Goal: Task Accomplishment & Management: Manage account settings

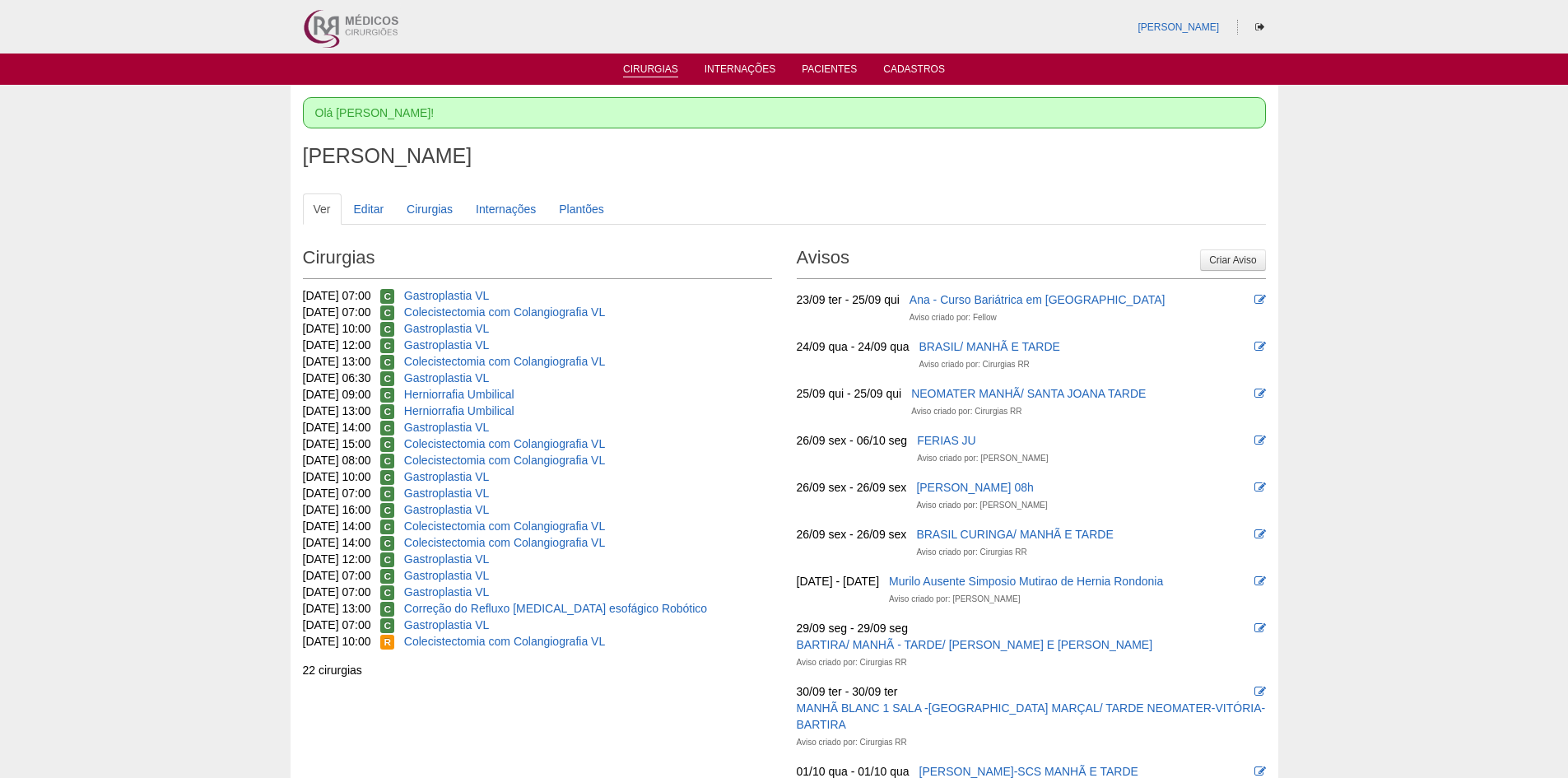
click at [666, 71] on link "Cirurgias" at bounding box center [651, 70] width 56 height 14
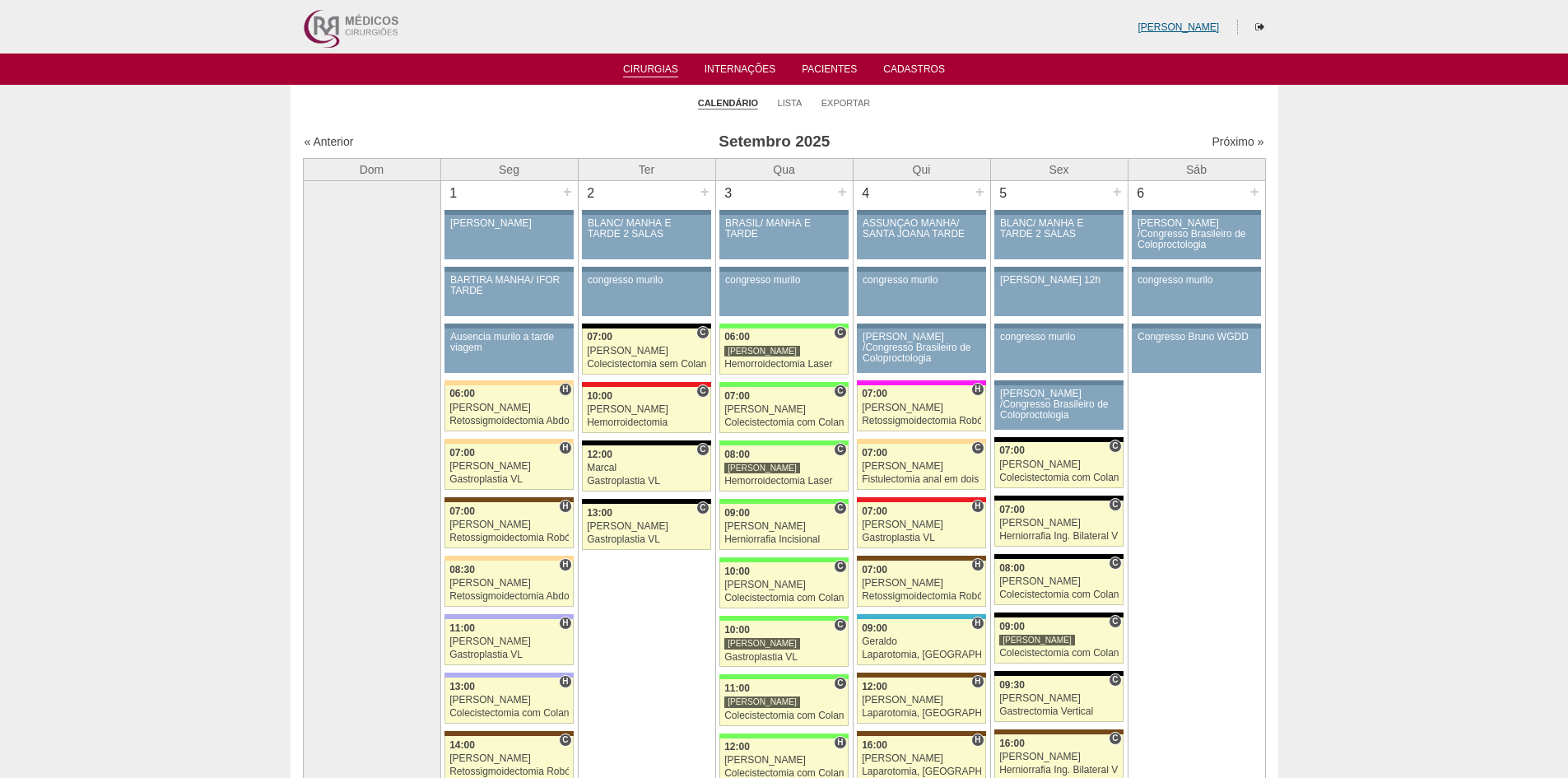
click at [1173, 28] on link "[PERSON_NAME]" at bounding box center [1179, 27] width 81 height 11
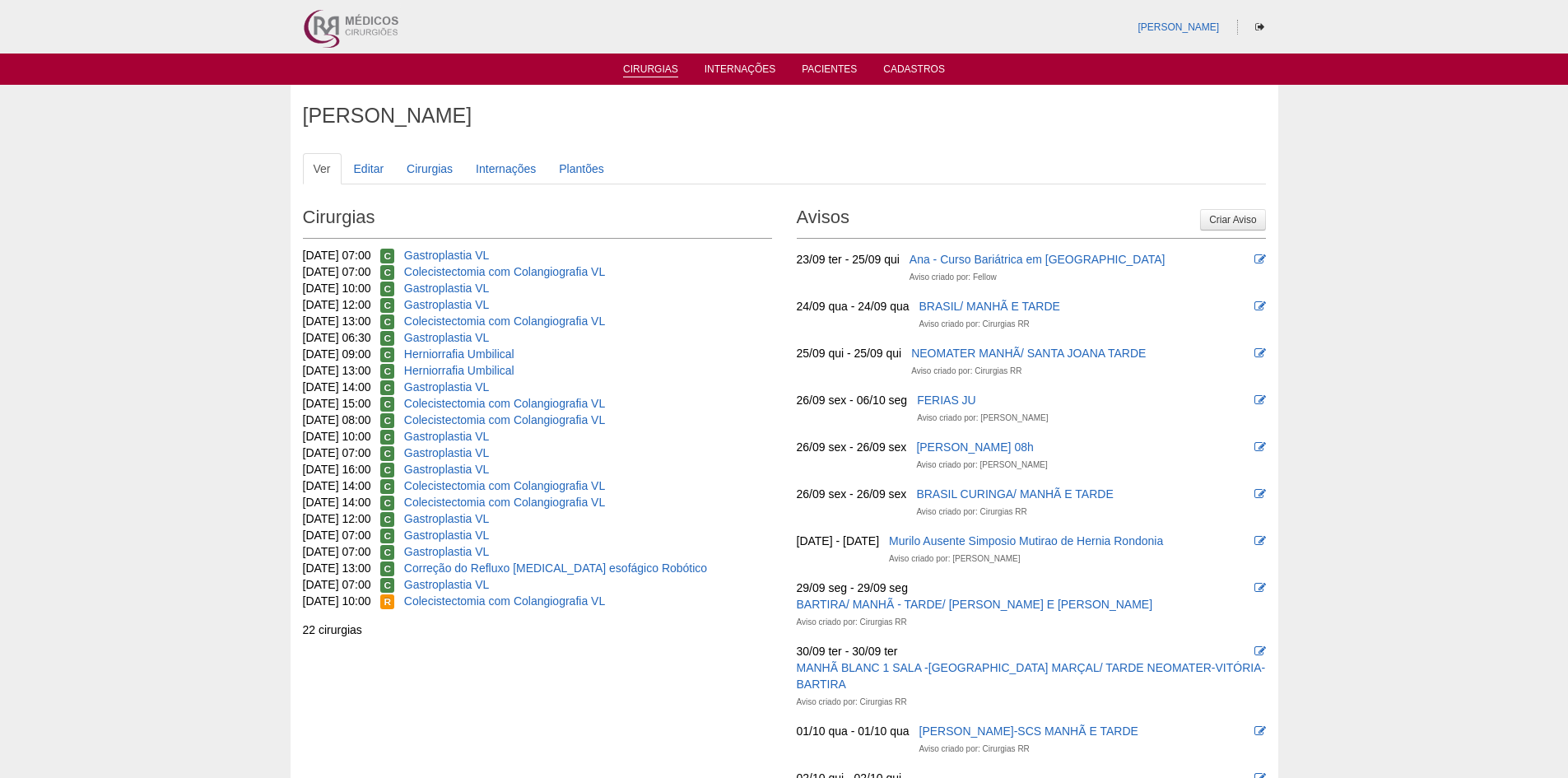
click at [643, 71] on link "Cirurgias" at bounding box center [651, 70] width 56 height 14
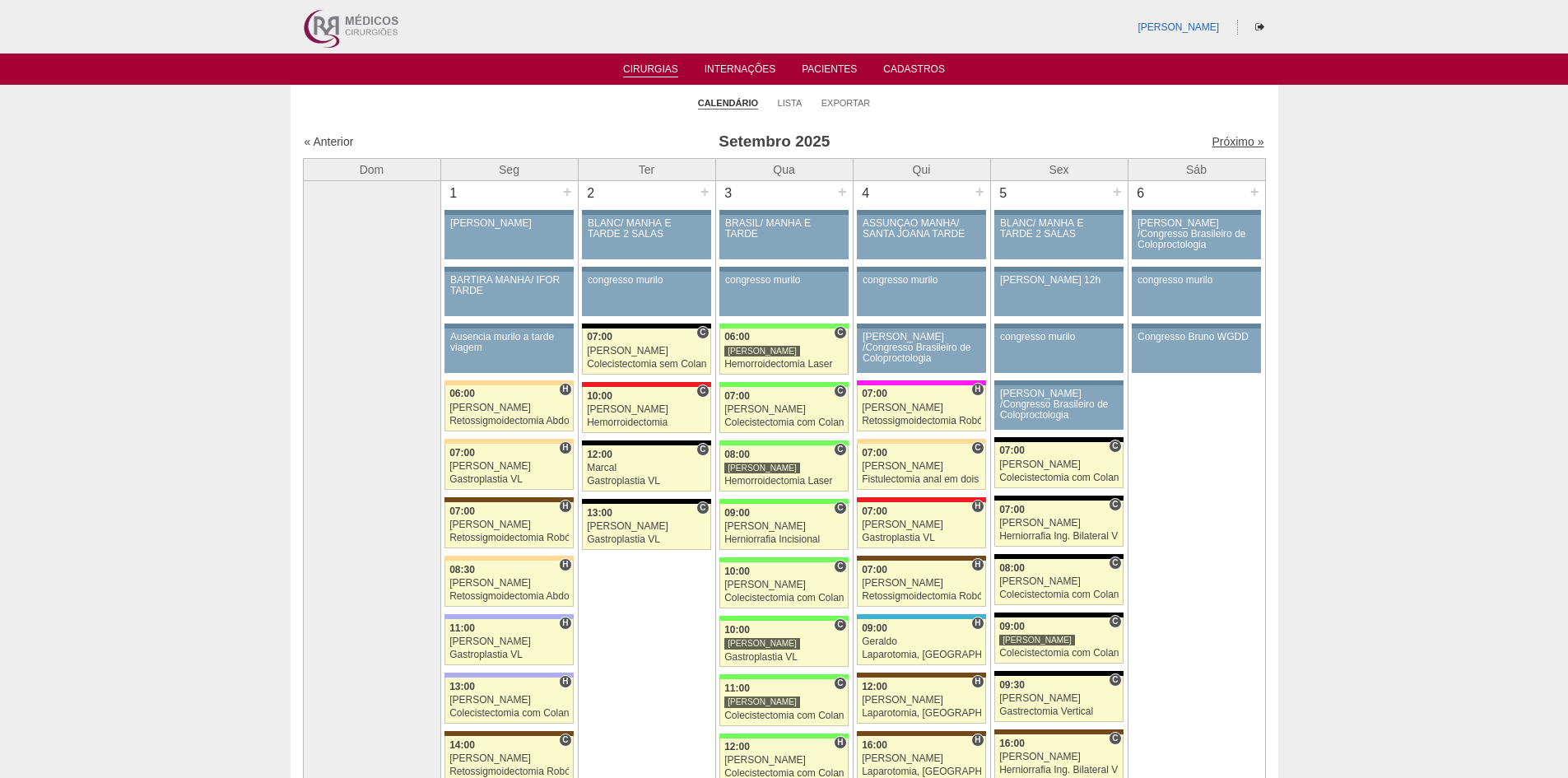
click at [1212, 141] on link "Próximo »" at bounding box center [1238, 142] width 52 height 13
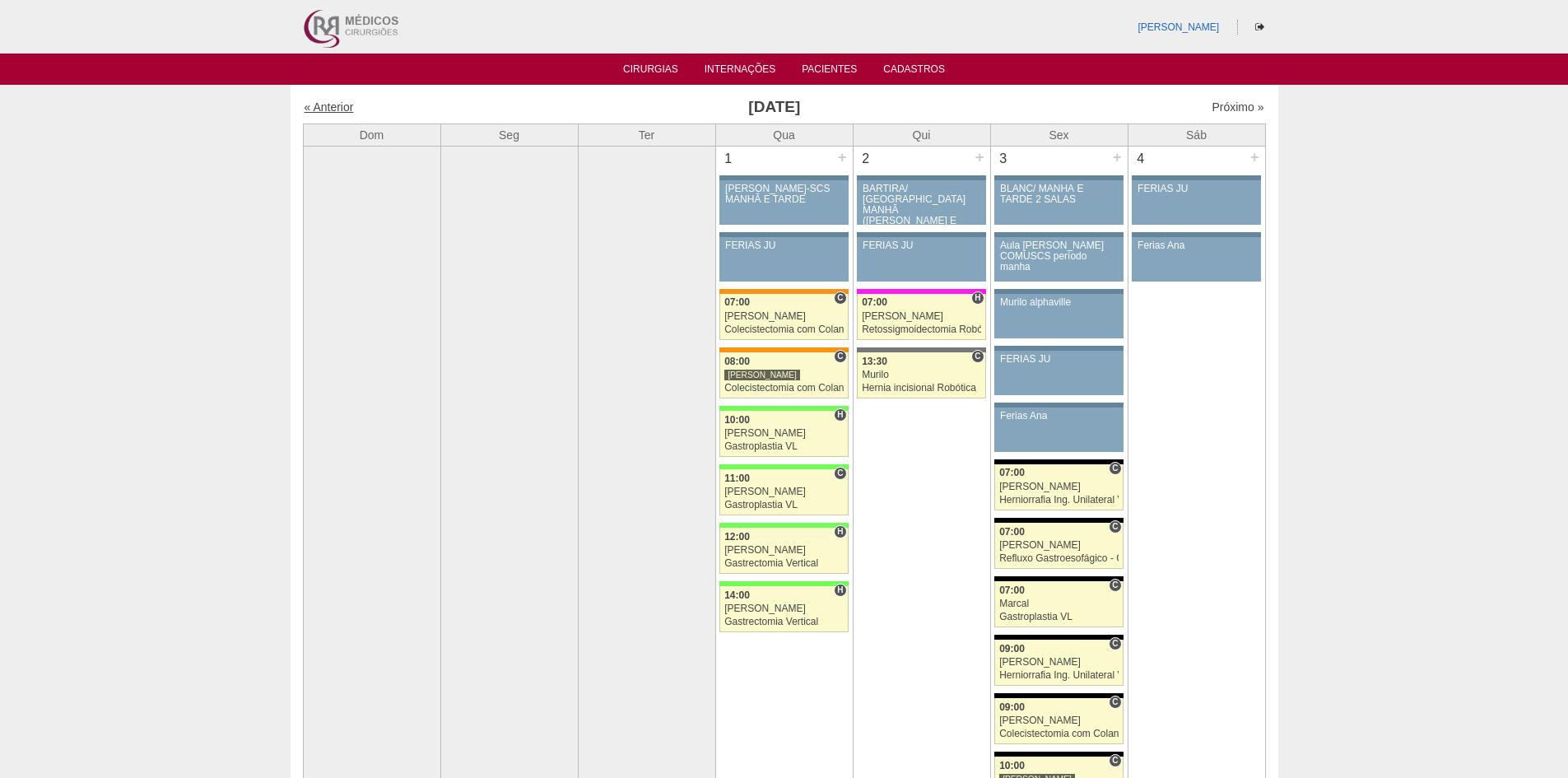
click at [325, 103] on link "« Anterior" at bounding box center [328, 107] width 49 height 13
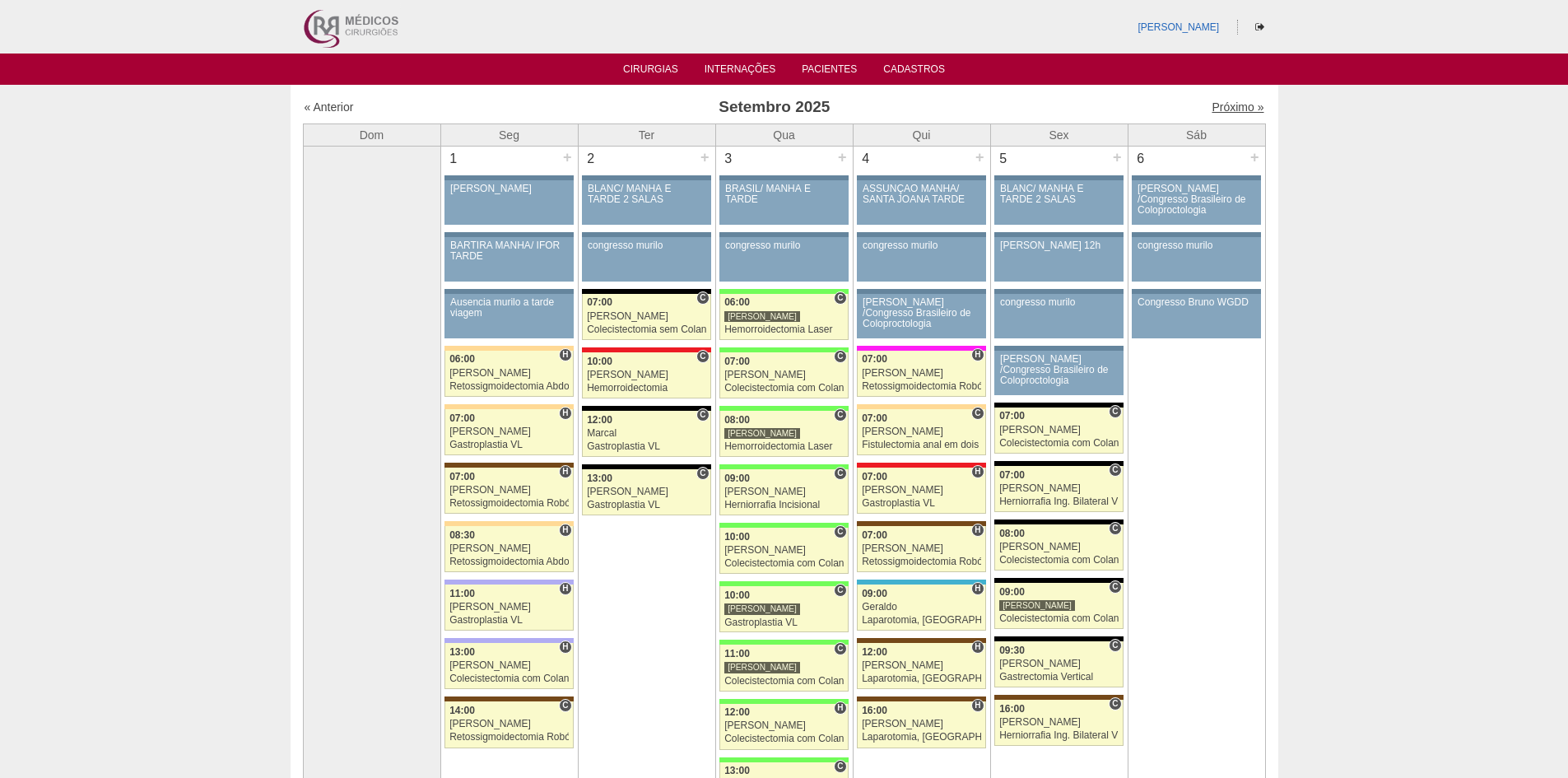
click at [1212, 108] on link "Próximo »" at bounding box center [1238, 107] width 52 height 13
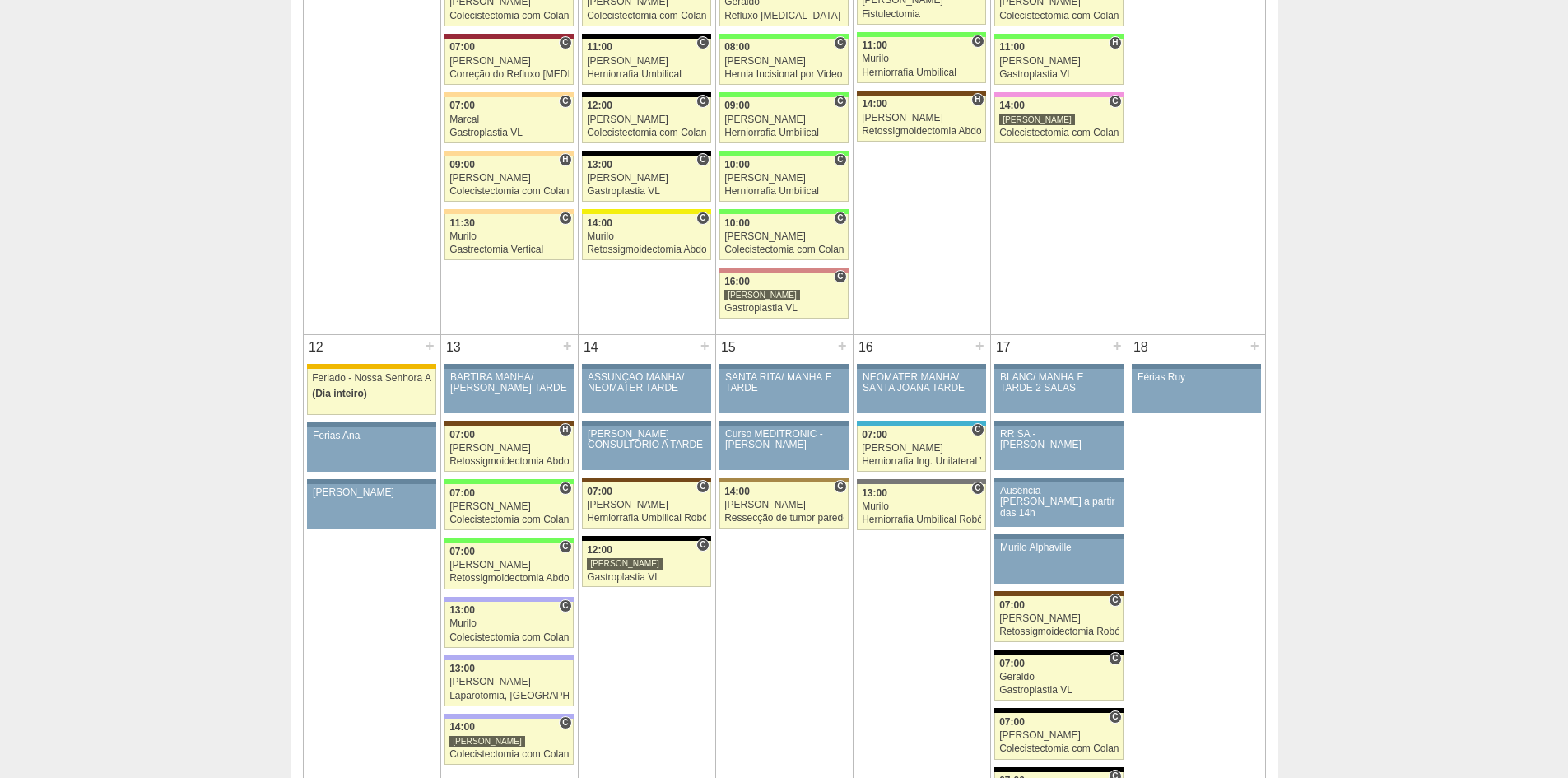
scroll to position [1400, 0]
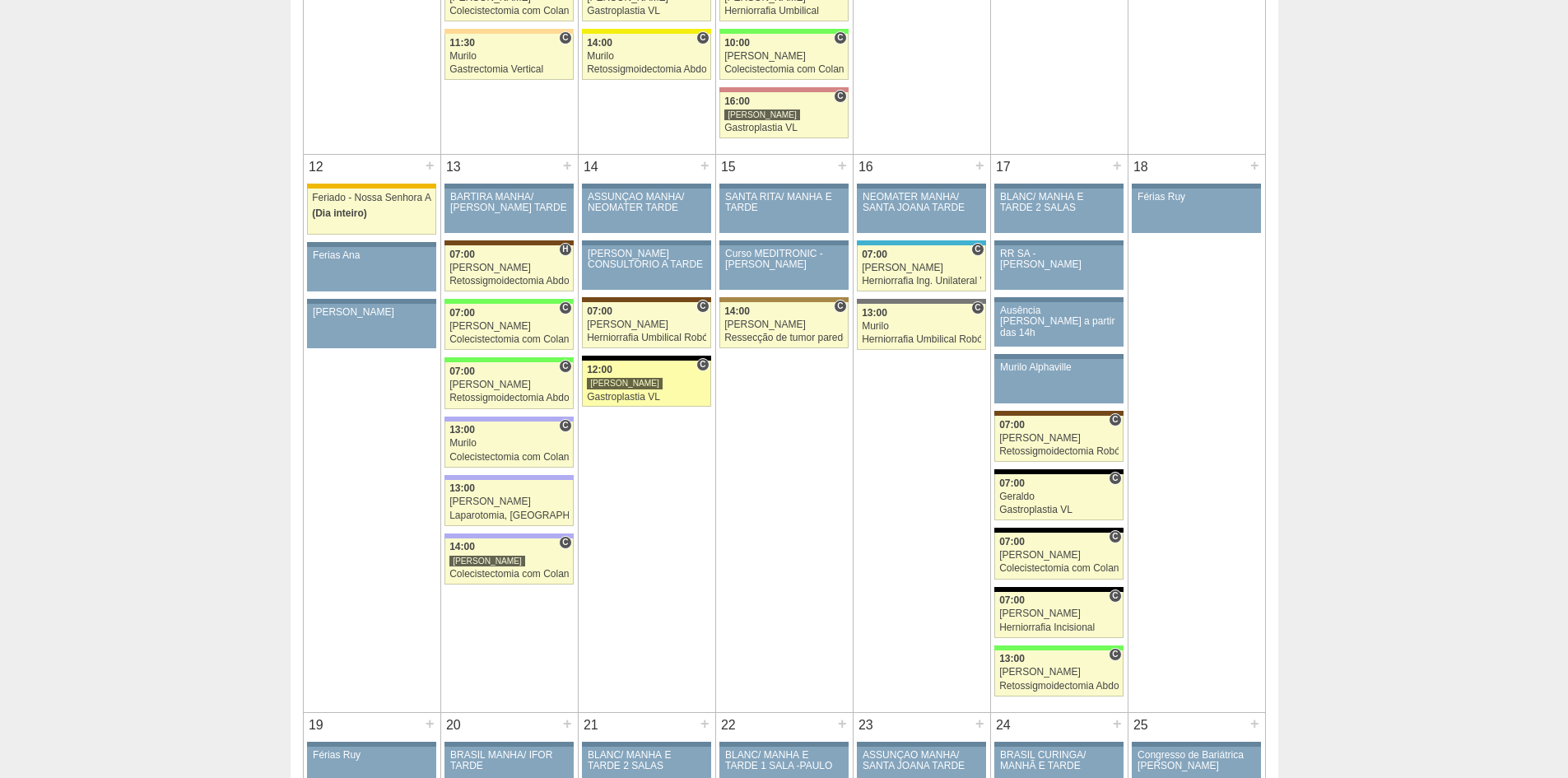
click at [617, 395] on div "Gastroplastia VL" at bounding box center [646, 398] width 119 height 11
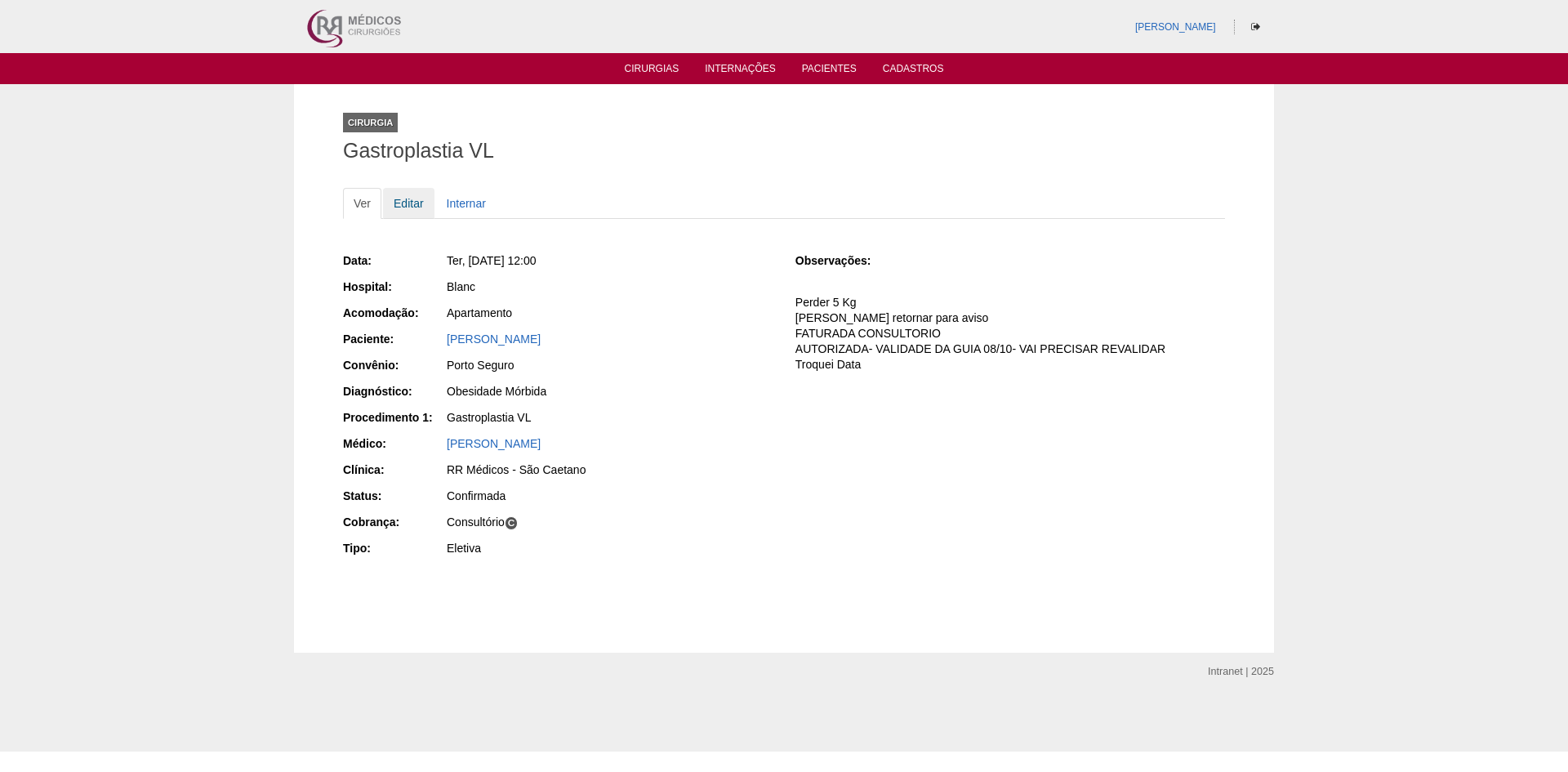
click at [406, 202] on link "Editar" at bounding box center [409, 204] width 51 height 31
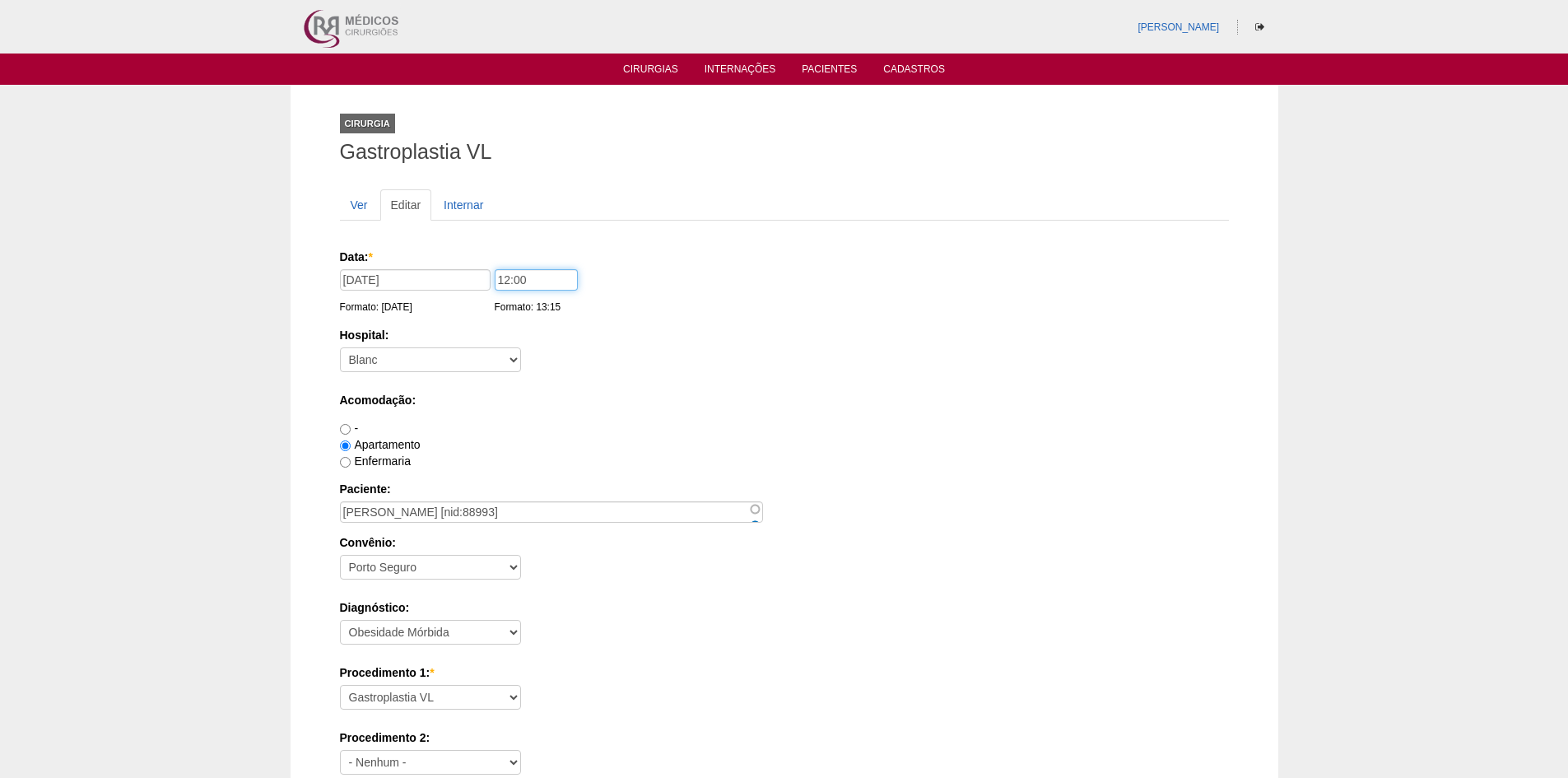
click at [504, 279] on input "12:00" at bounding box center [537, 279] width 83 height 21
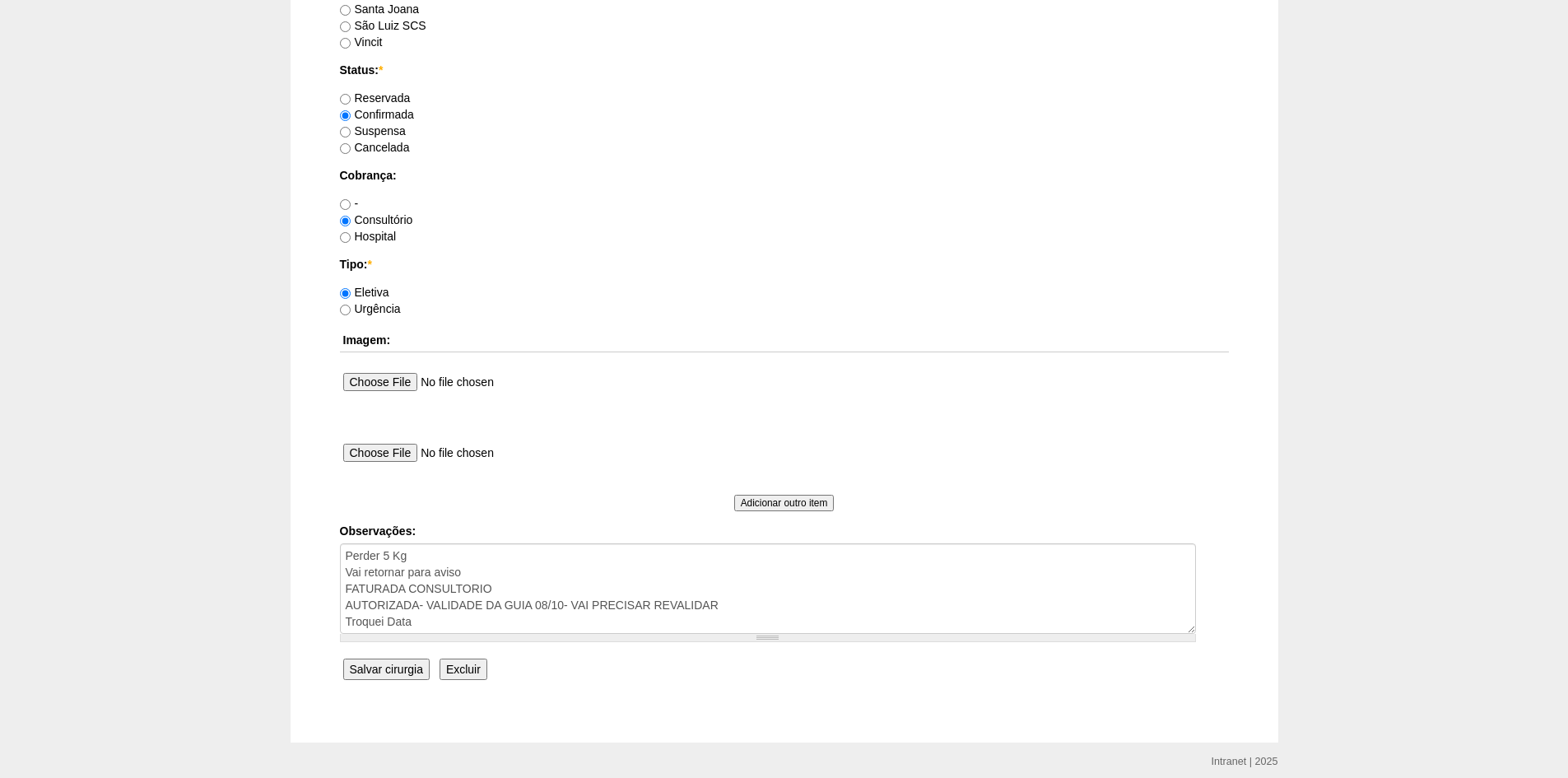
scroll to position [1317, 0]
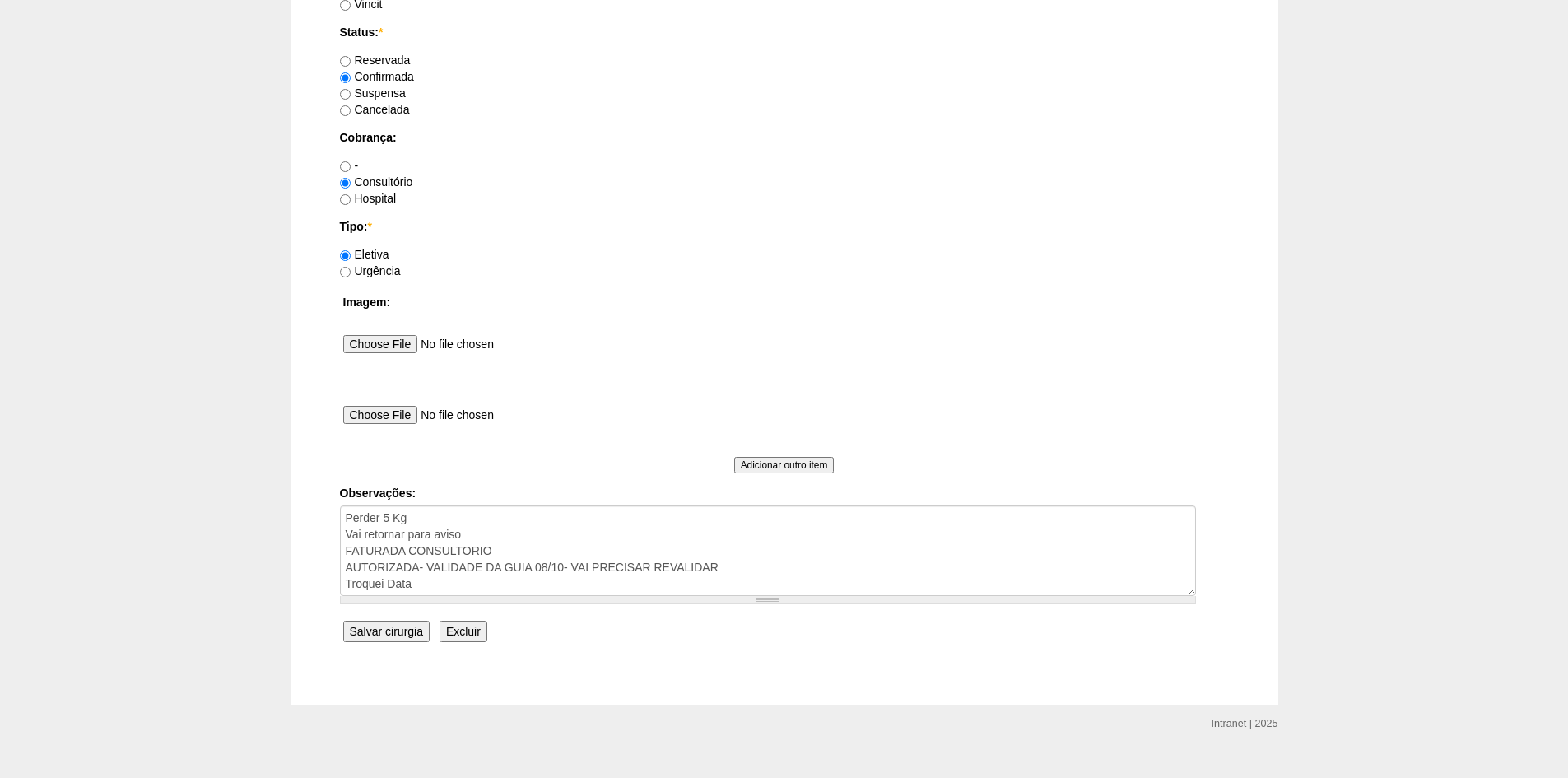
type input "07:00"
click at [454, 582] on textarea "Perder 5 Kg Vai retornar para aviso FATURADA CONSULTORIO AUTORIZADA- VALIDADE D…" at bounding box center [767, 550] width 856 height 91
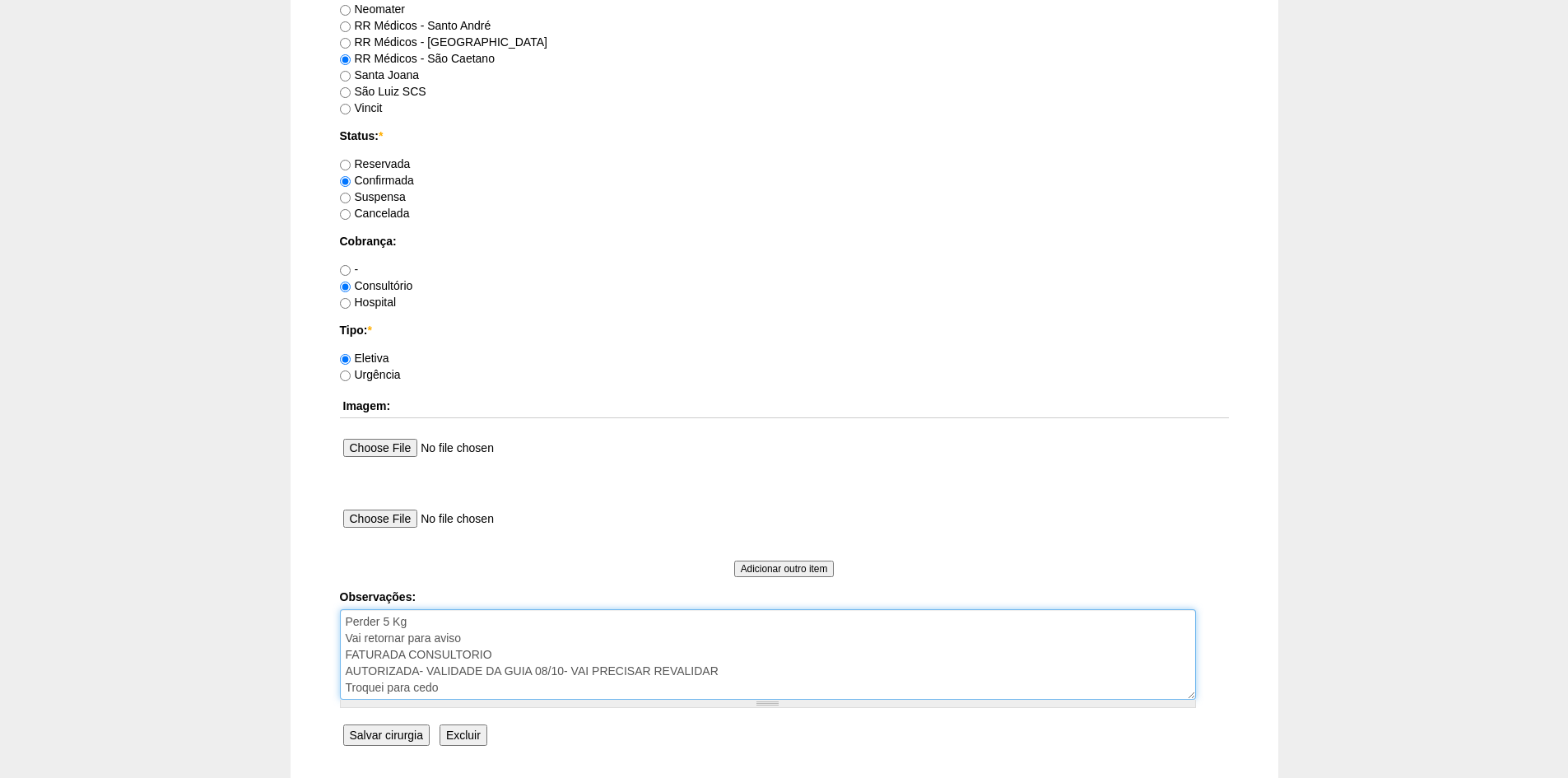
scroll to position [1070, 0]
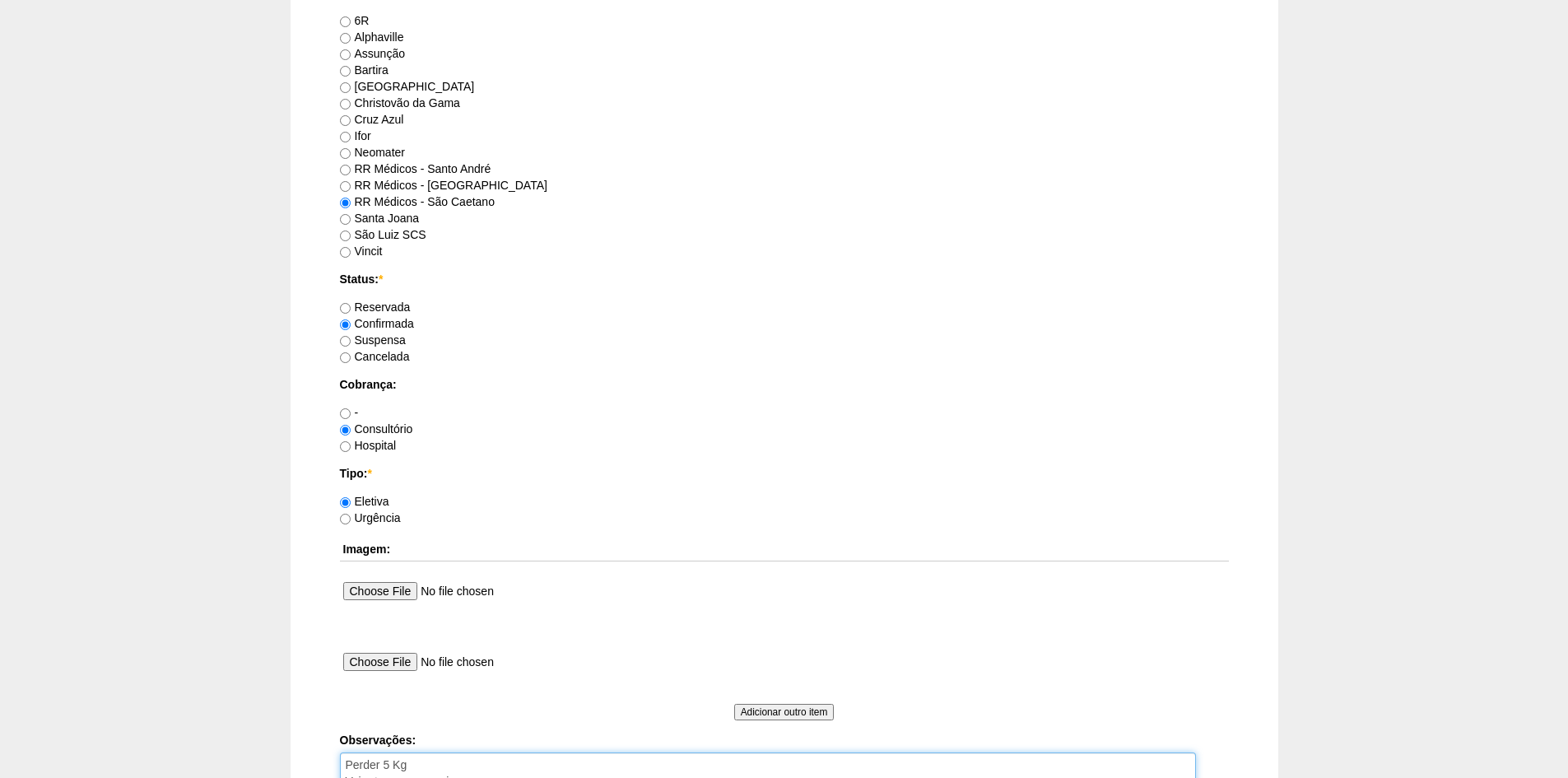
type textarea "Perder 5 Kg Vai retornar para aviso FATURADA CONSULTORIO AUTORIZADA- VALIDADE D…"
click at [347, 310] on input "Reservada" at bounding box center [345, 308] width 11 height 11
radio input "true"
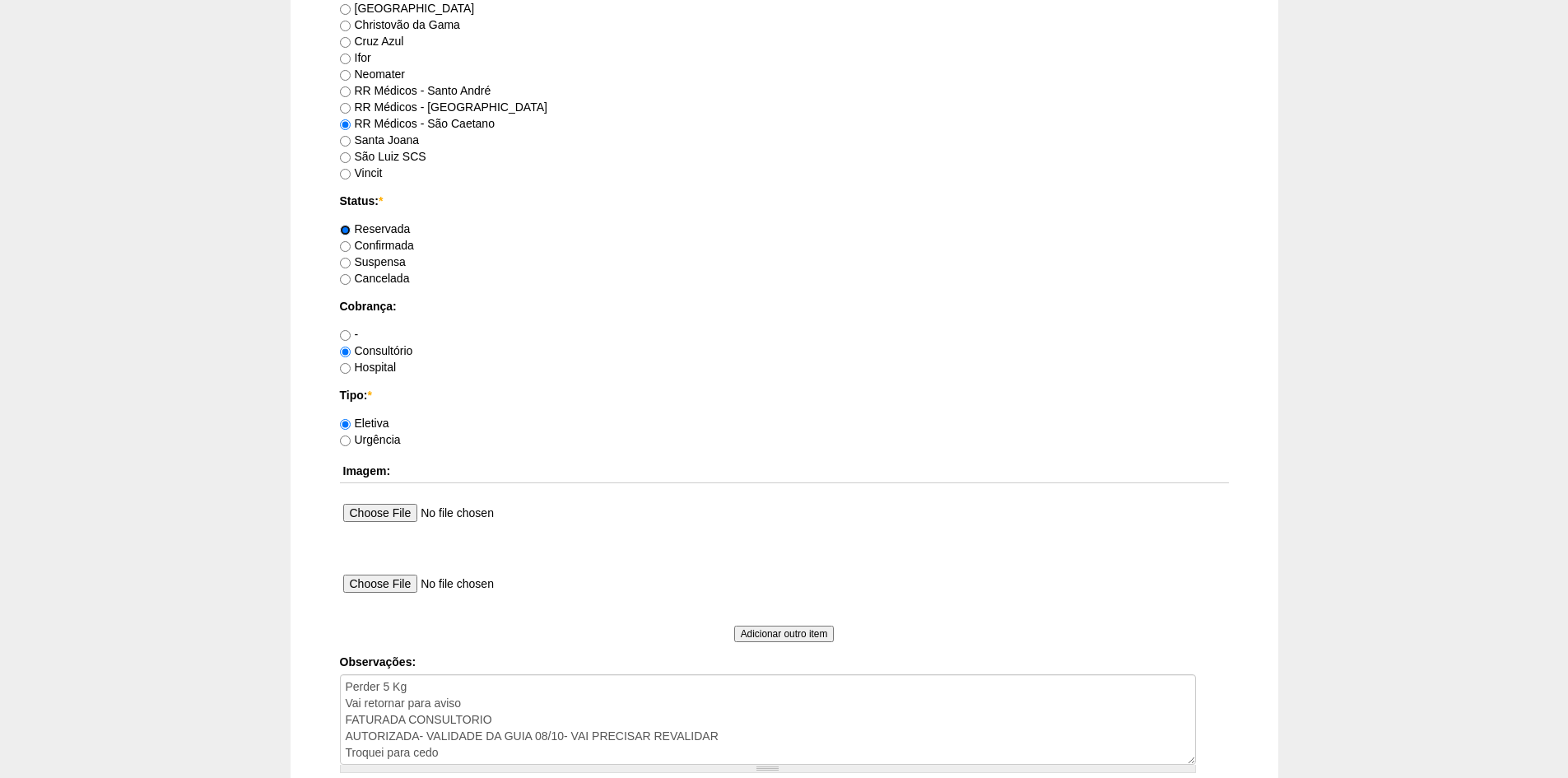
scroll to position [1343, 0]
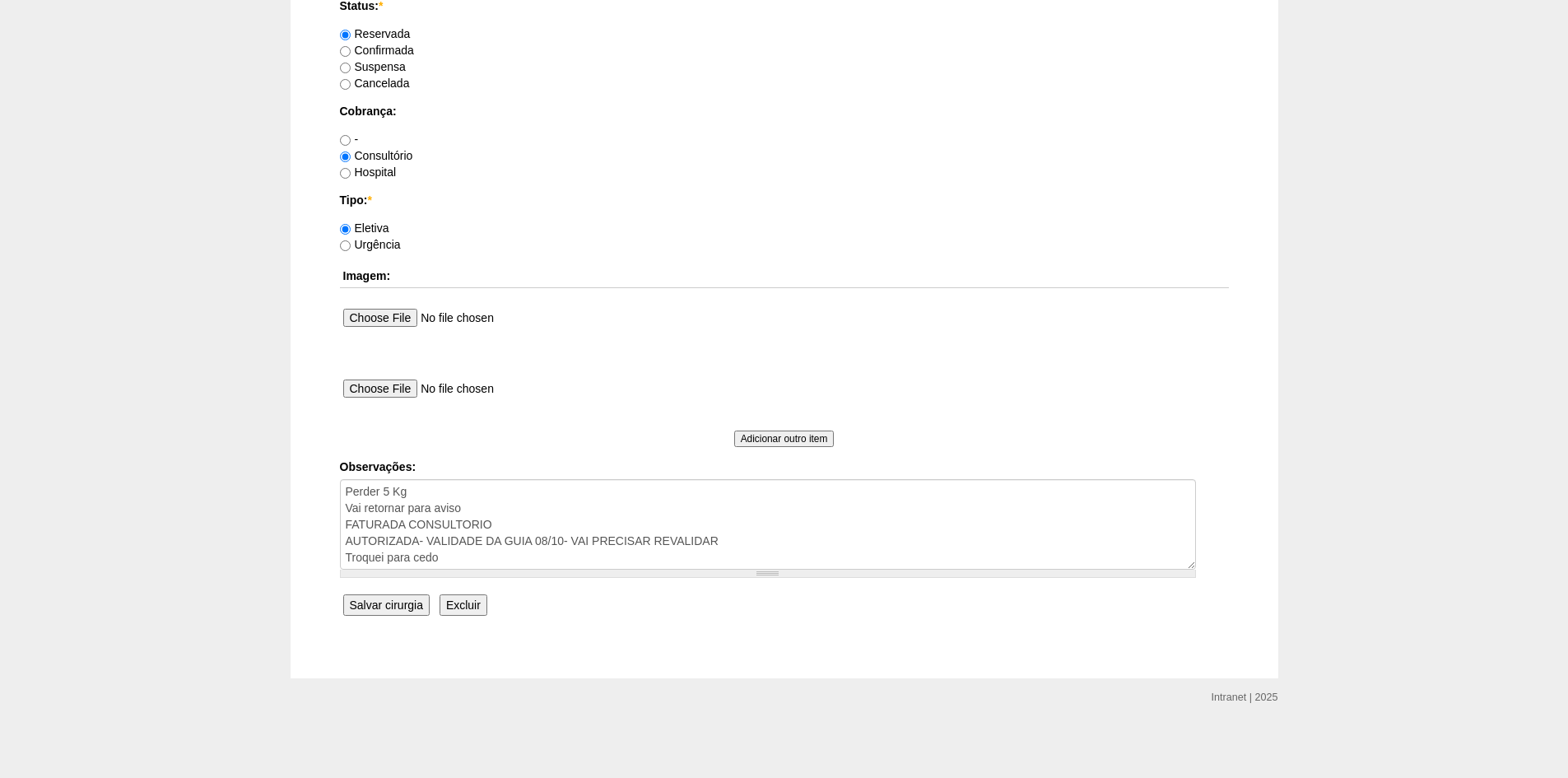
click at [379, 604] on input "Salvar cirurgia" at bounding box center [386, 604] width 86 height 21
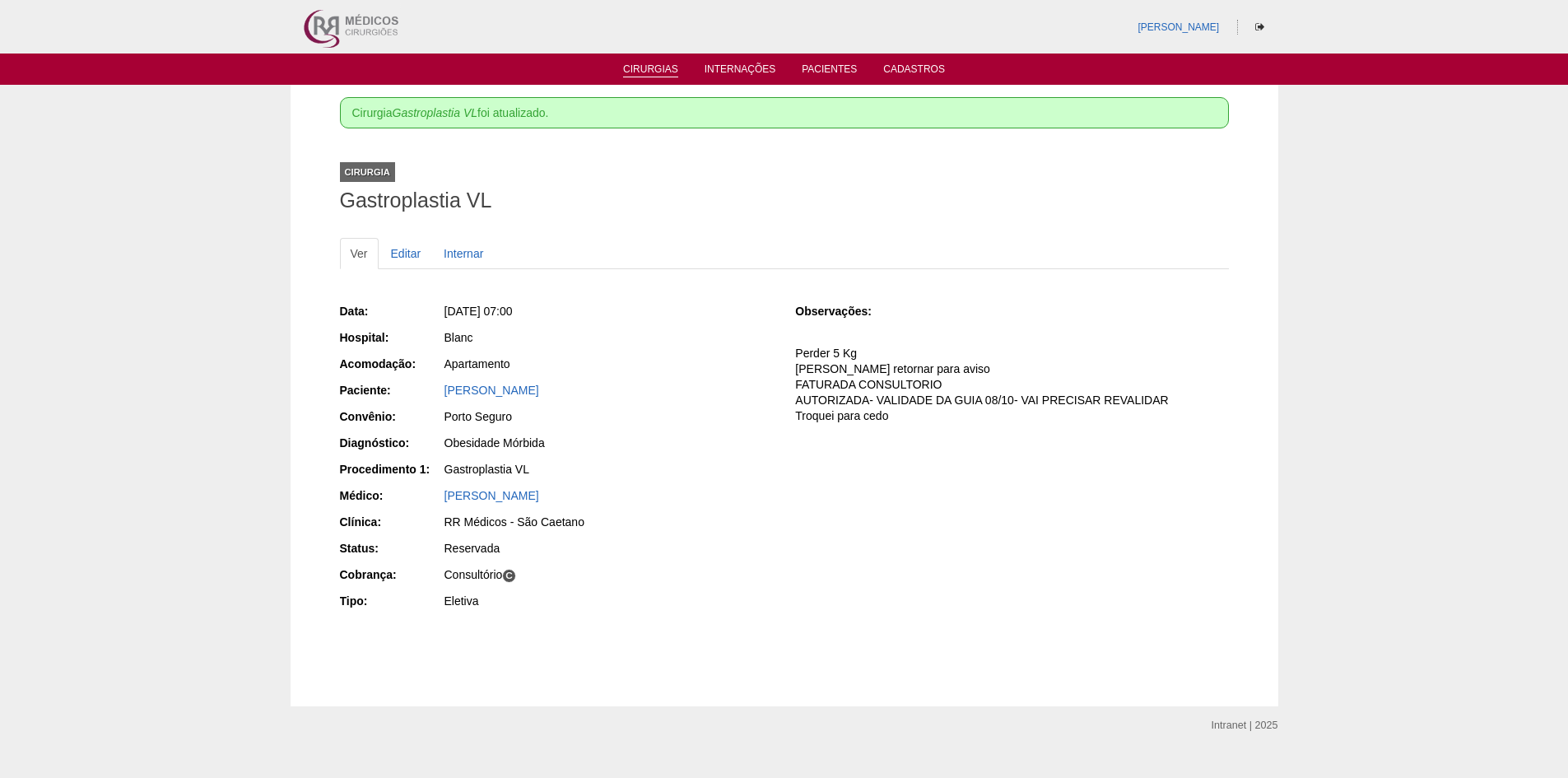
click at [650, 65] on link "Cirurgias" at bounding box center [651, 70] width 56 height 14
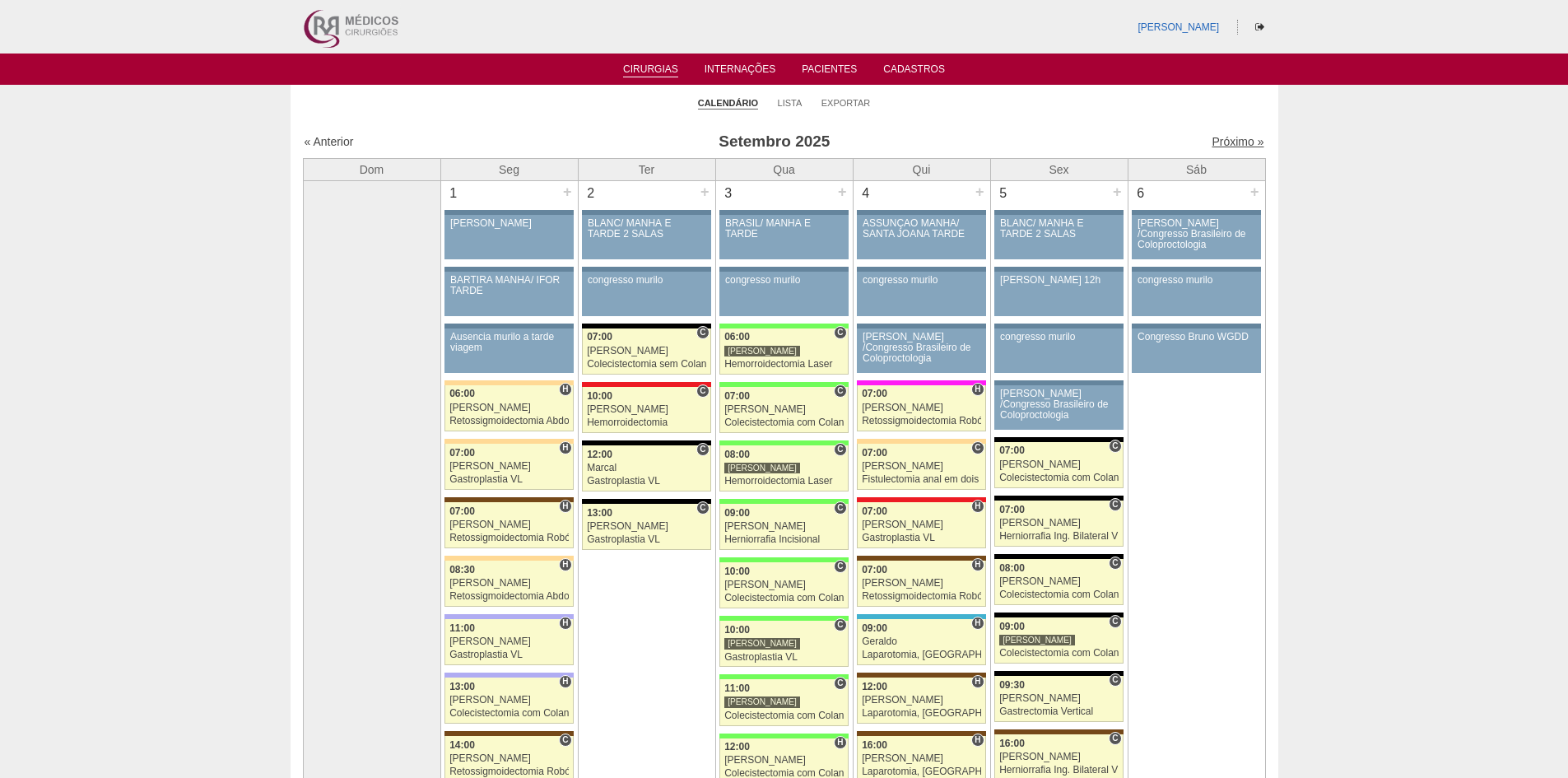
click at [1216, 138] on link "Próximo »" at bounding box center [1238, 142] width 52 height 13
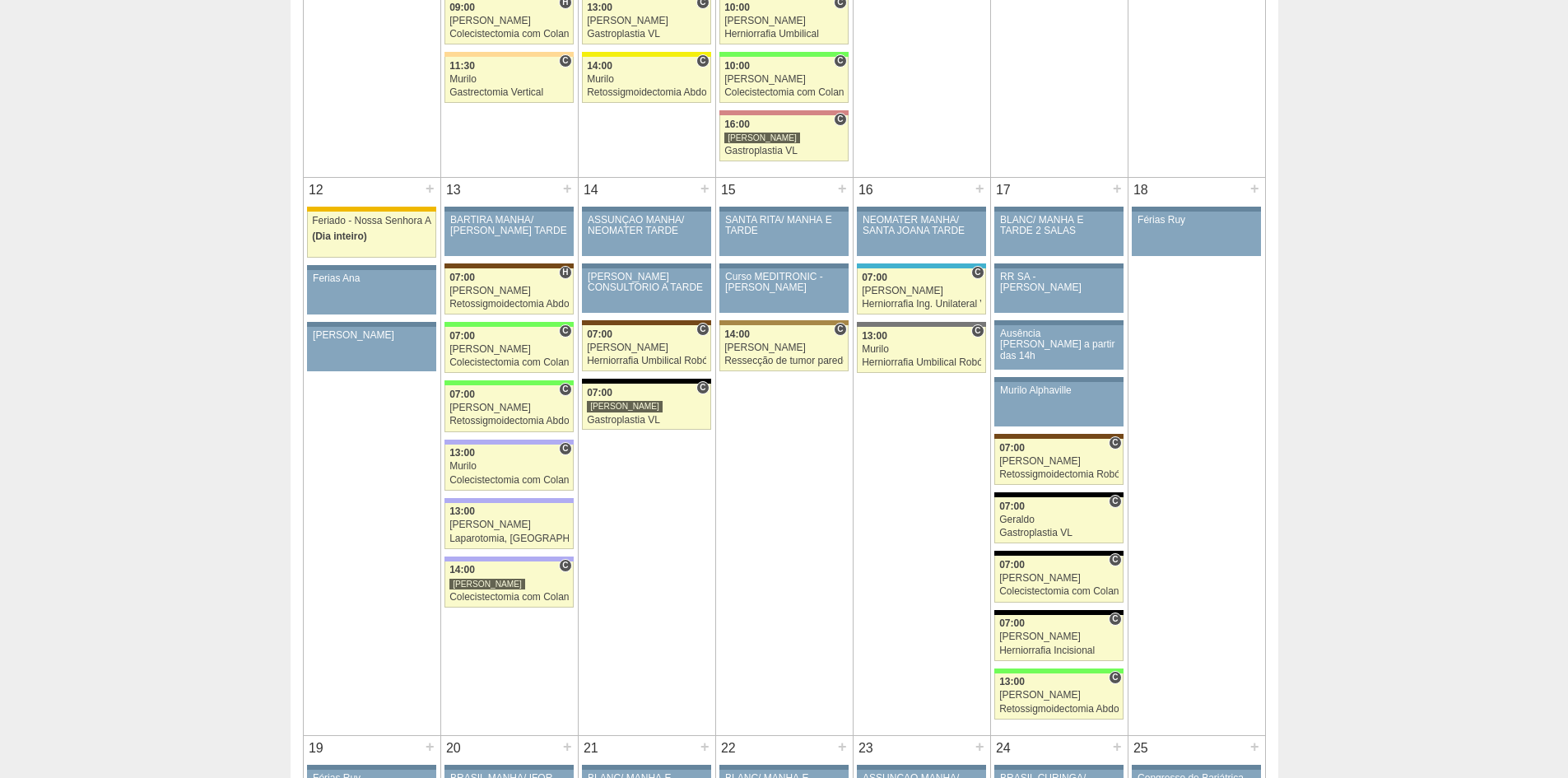
scroll to position [1400, 0]
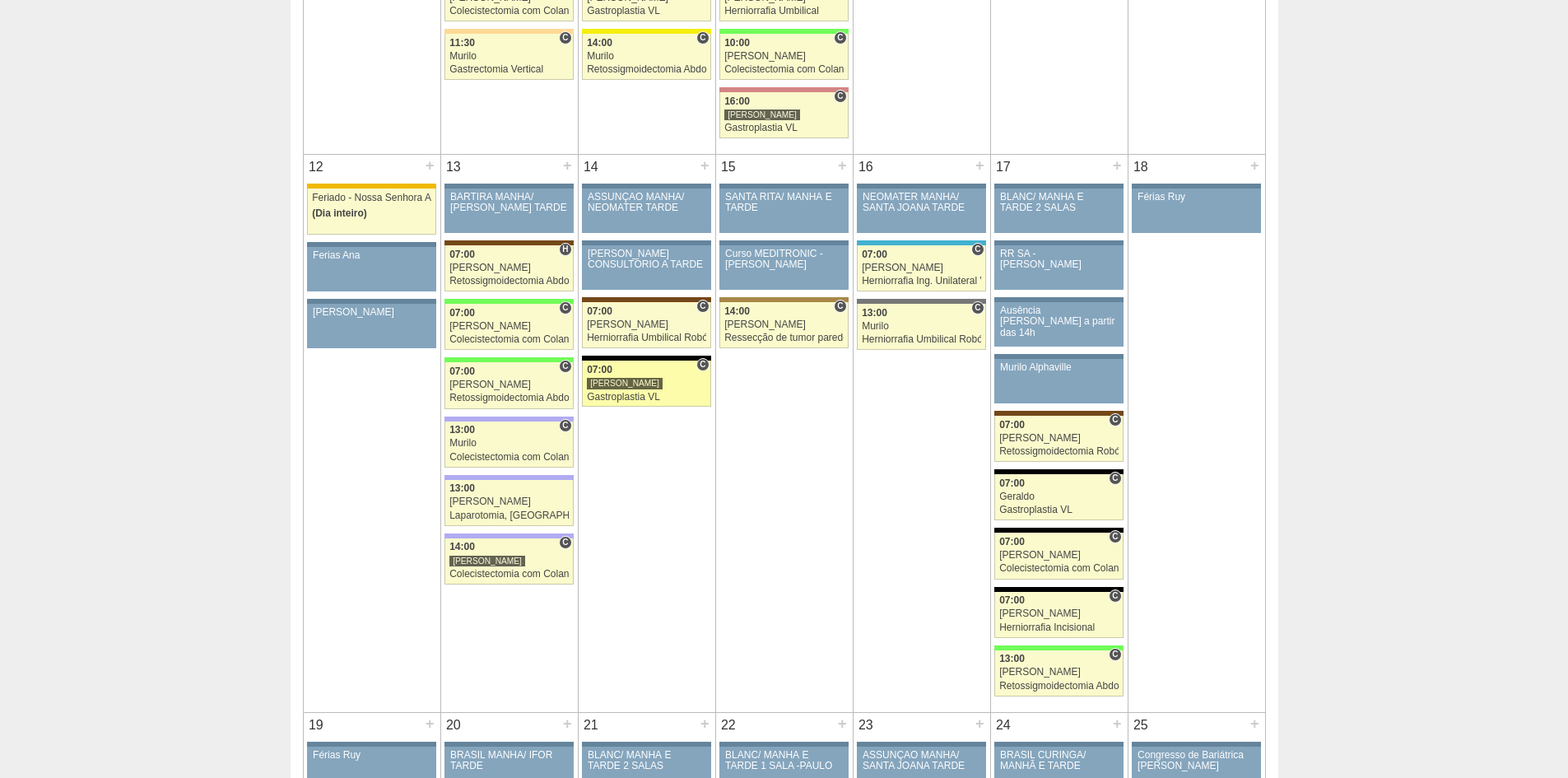
click at [612, 392] on div "Gastroplastia VL" at bounding box center [646, 398] width 119 height 11
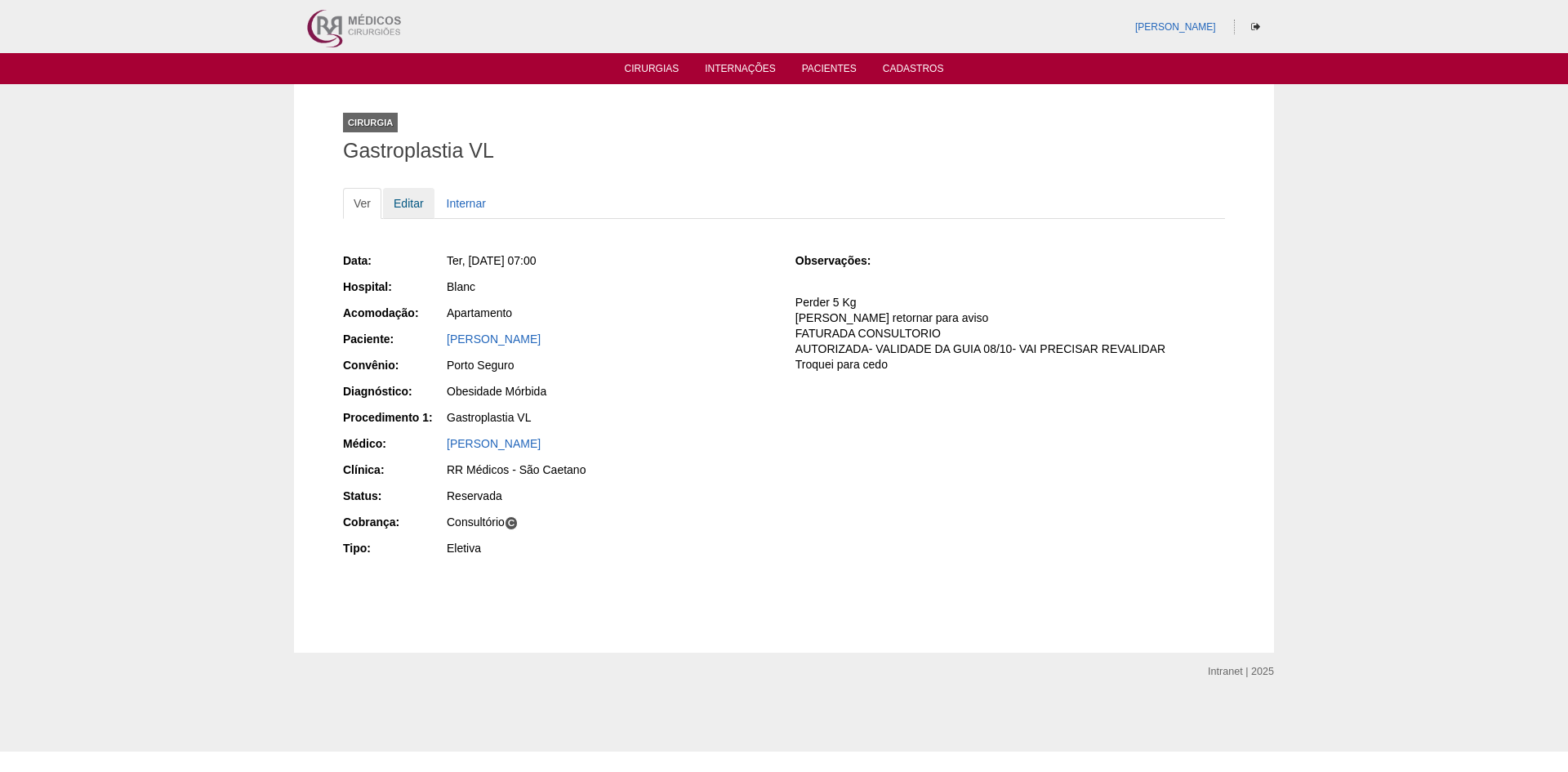
click at [405, 204] on link "Editar" at bounding box center [409, 204] width 51 height 31
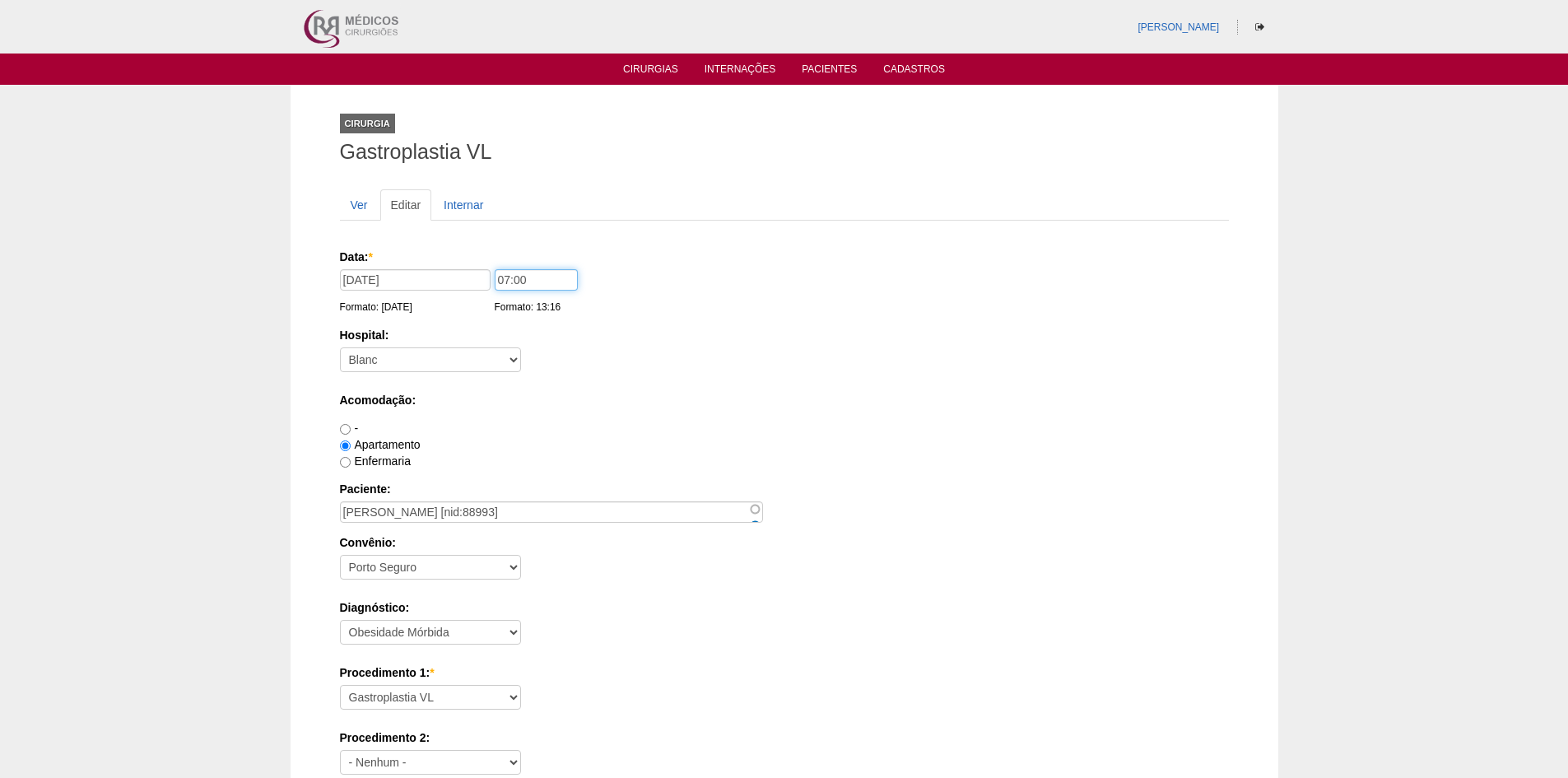
click at [505, 278] on input "07:00" at bounding box center [537, 279] width 83 height 21
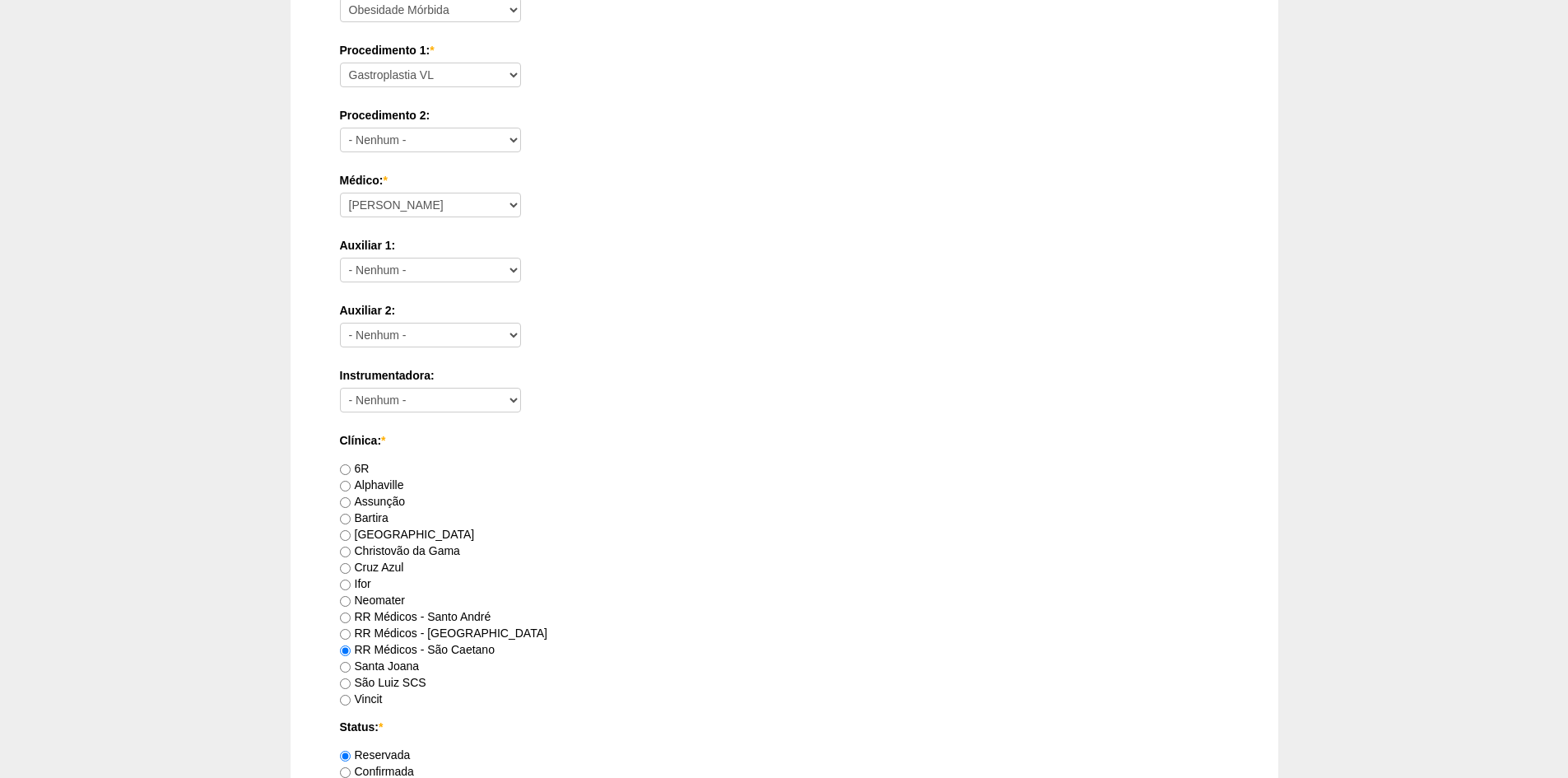
scroll to position [741, 0]
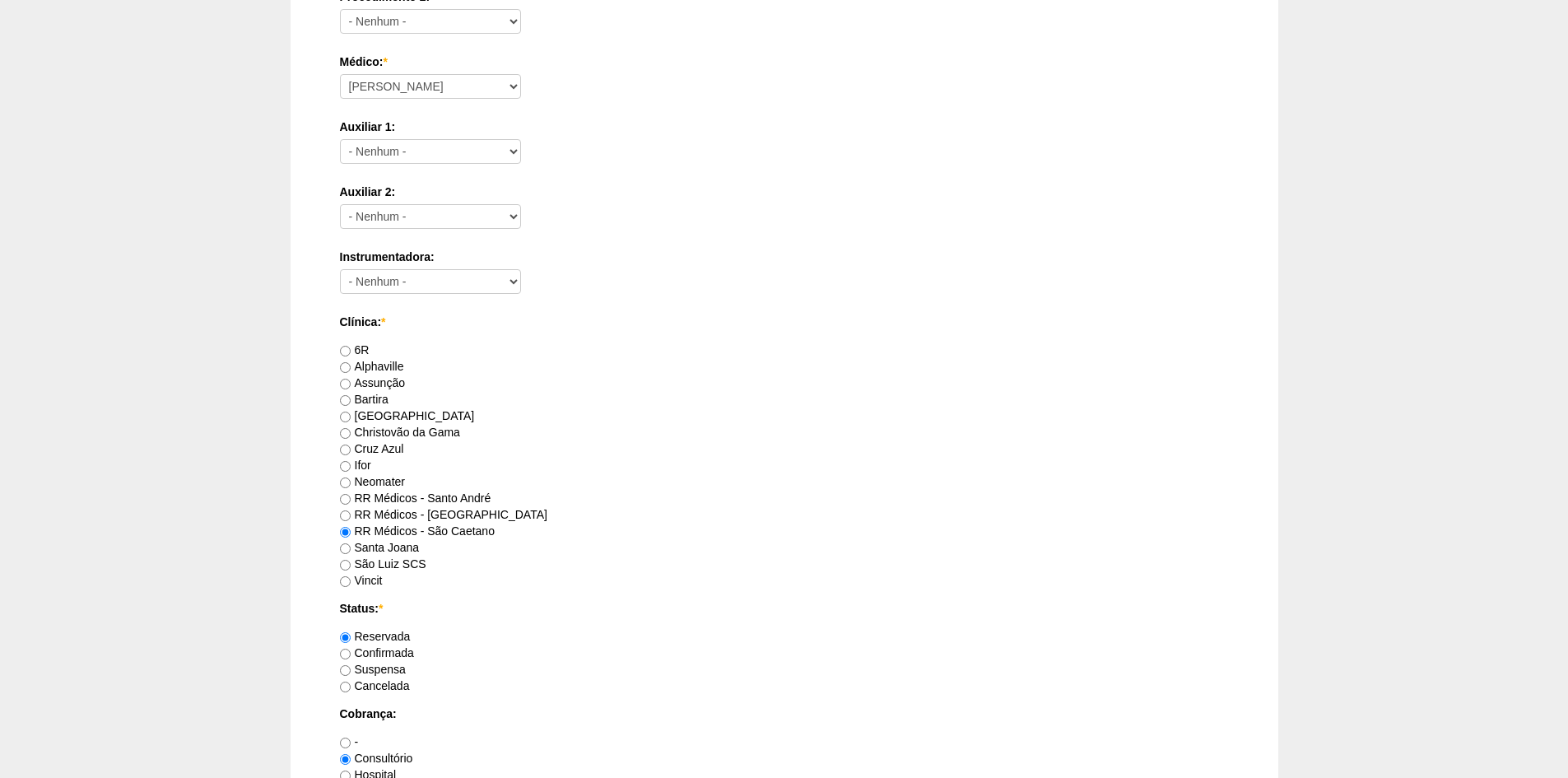
type input "12:00"
click at [346, 653] on input "Confirmada" at bounding box center [345, 654] width 11 height 11
radio input "true"
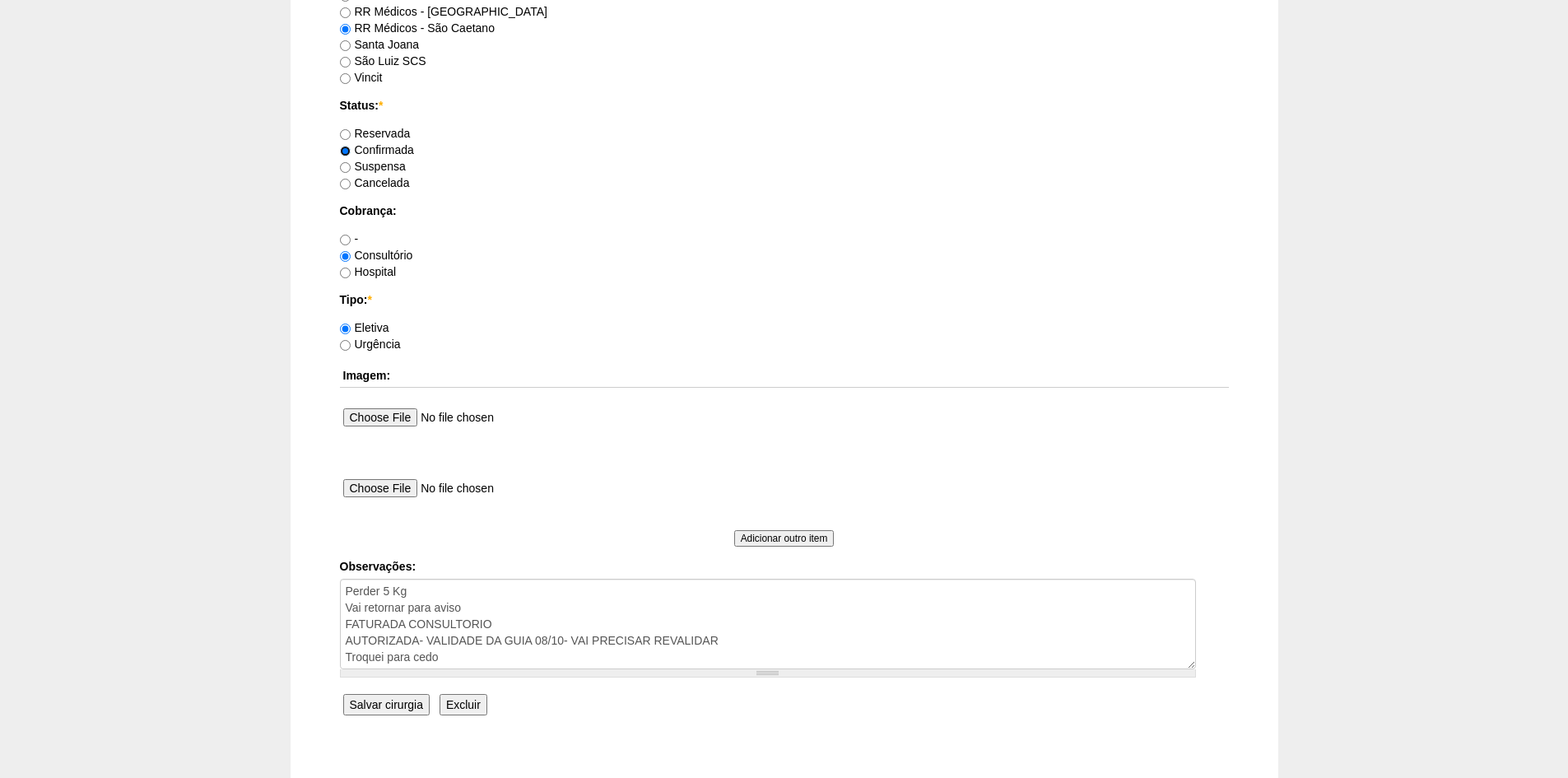
scroll to position [1343, 0]
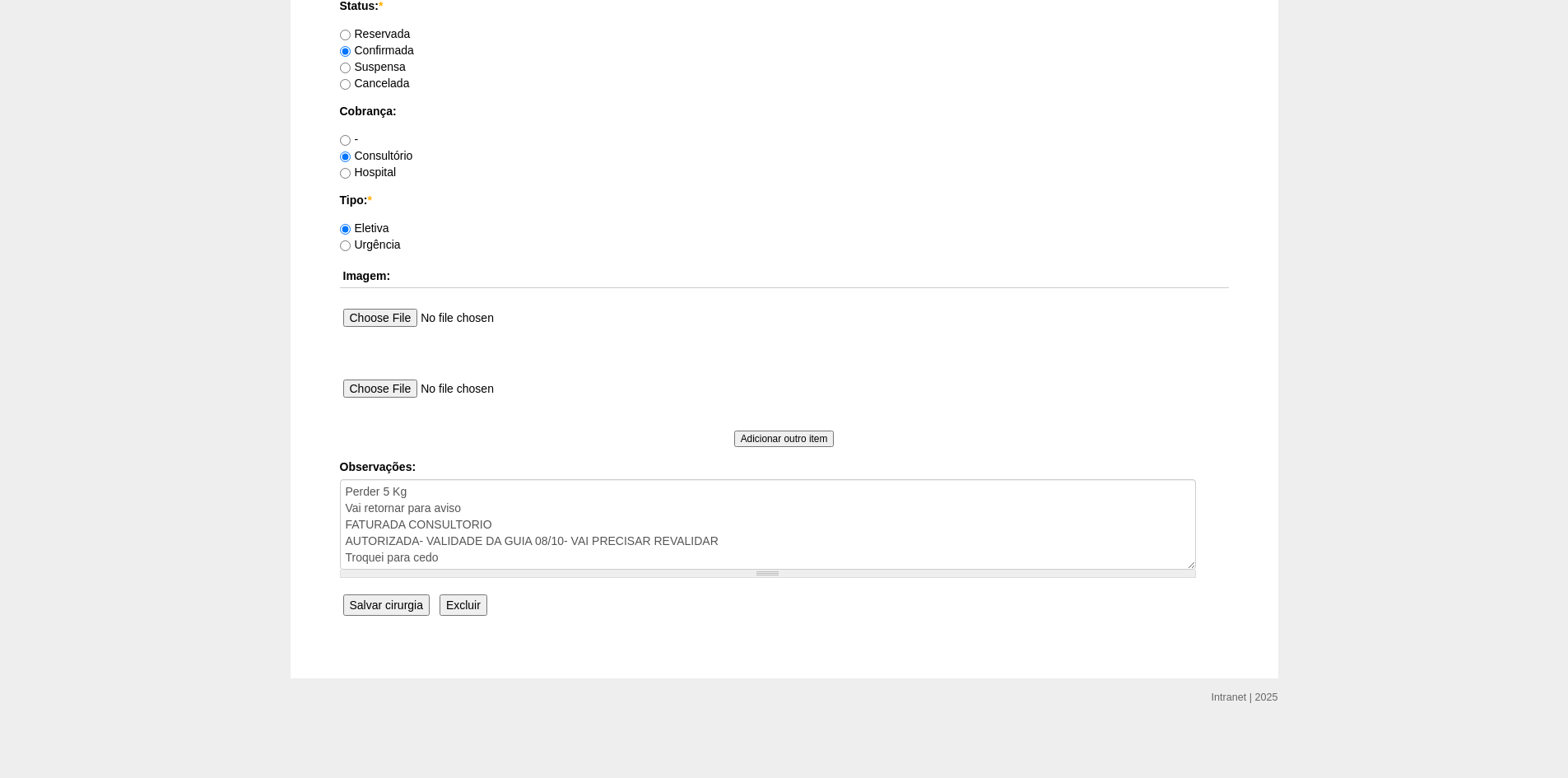
click at [388, 602] on input "Salvar cirurgia" at bounding box center [386, 604] width 86 height 21
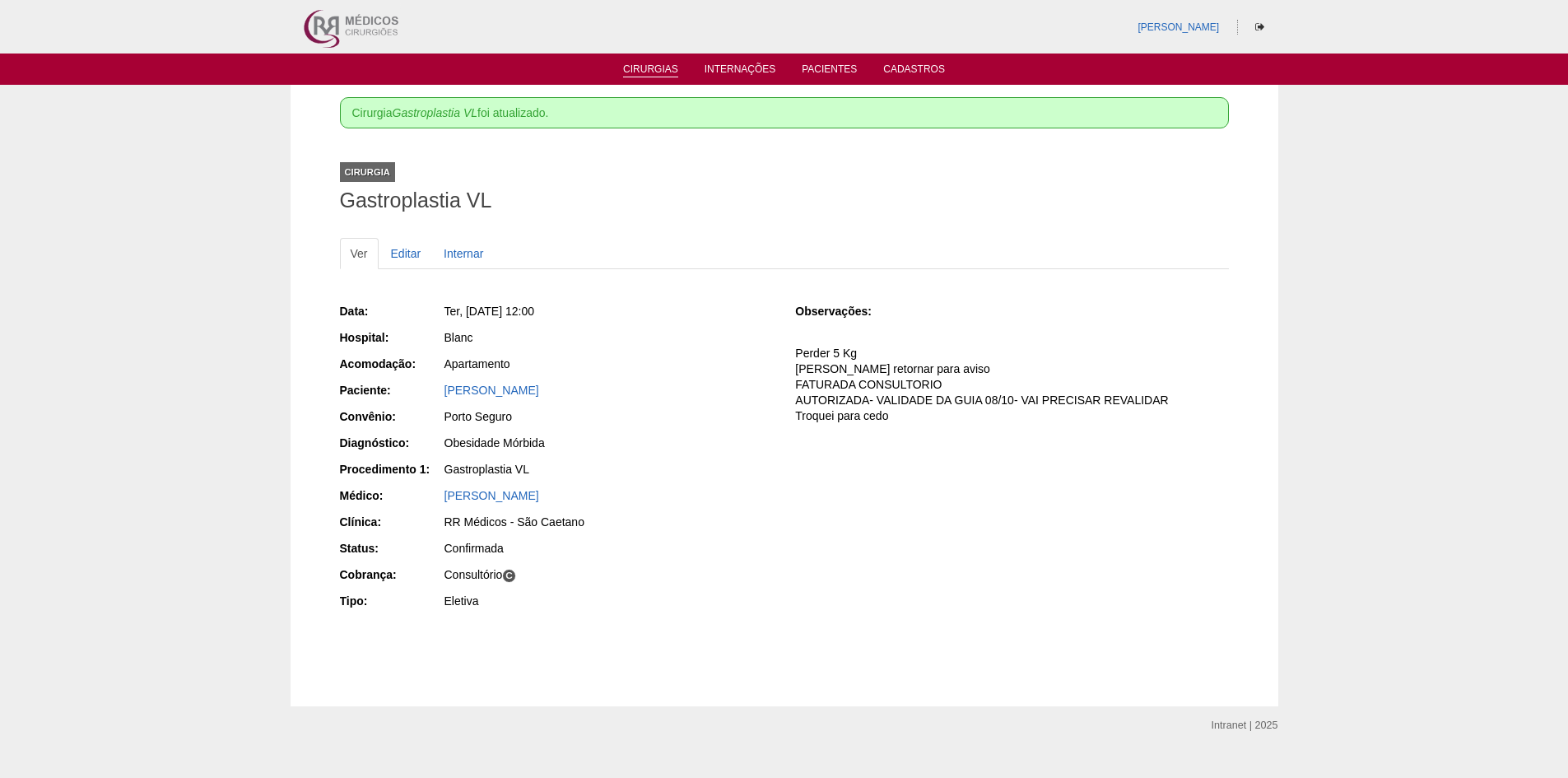
click at [650, 64] on link "Cirurgias" at bounding box center [651, 70] width 56 height 14
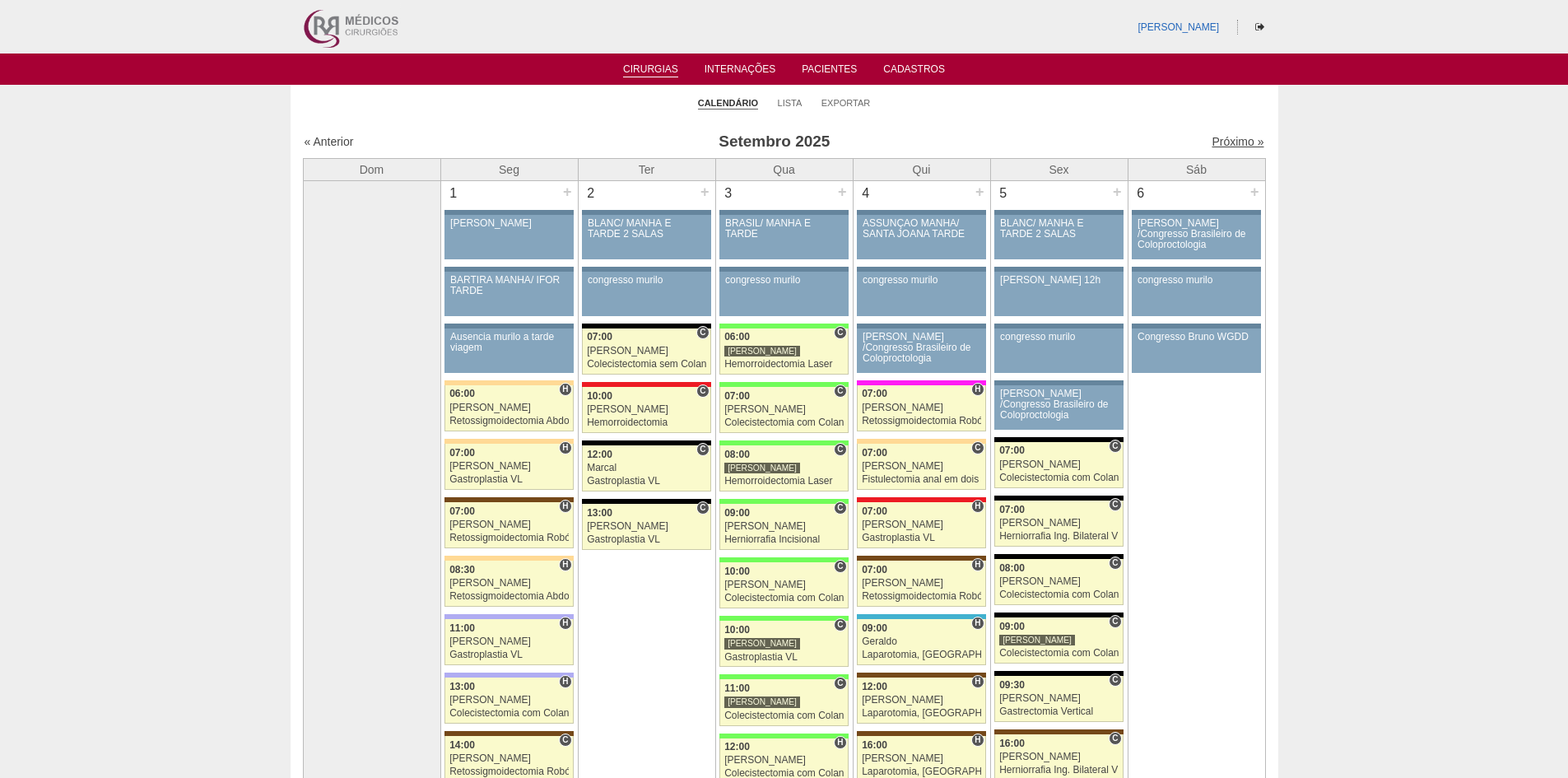
click at [1226, 138] on link "Próximo »" at bounding box center [1238, 142] width 52 height 13
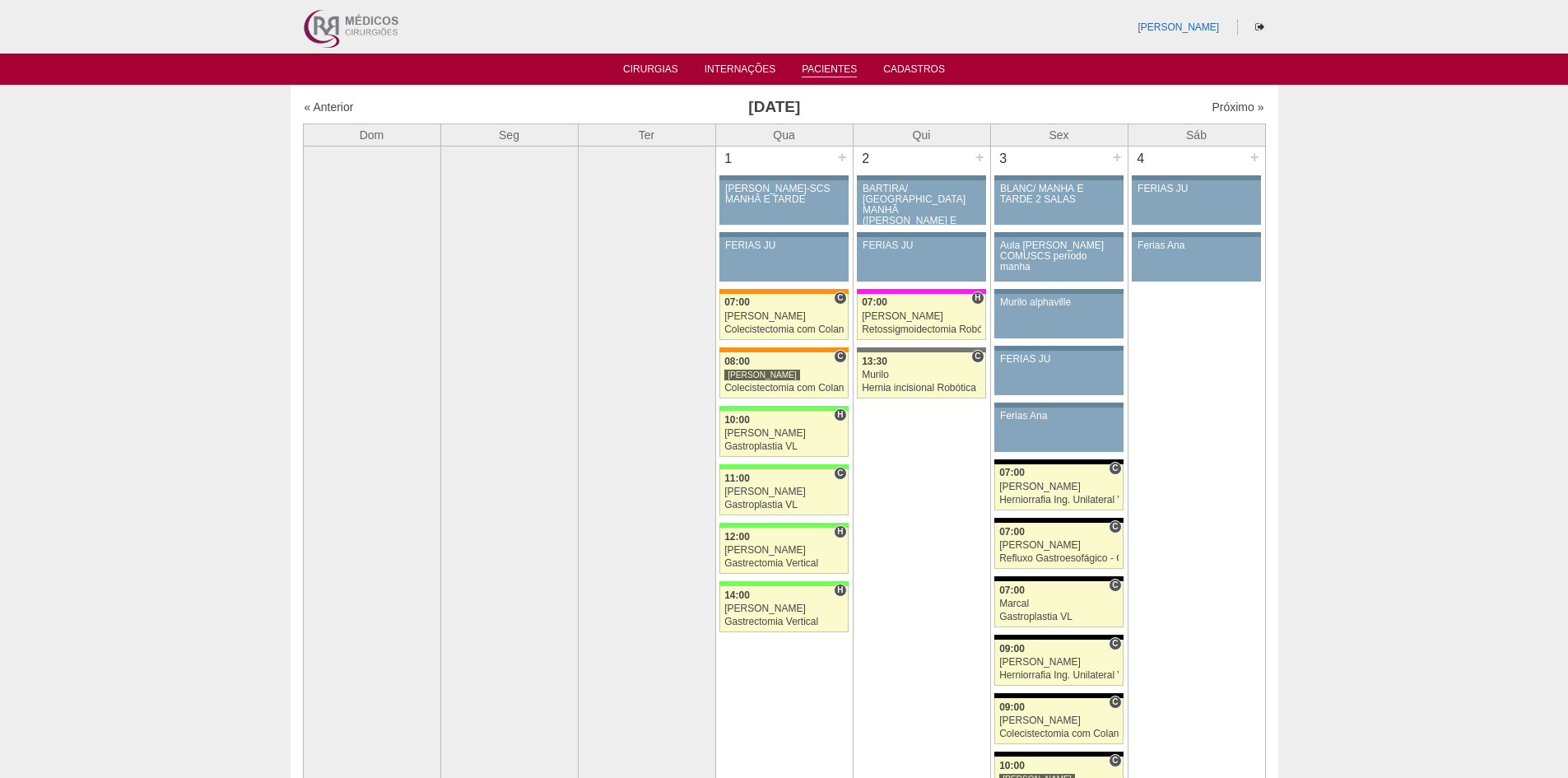
drag, startPoint x: 829, startPoint y: 66, endPoint x: 822, endPoint y: 74, distance: 10.6
click at [829, 66] on link "Pacientes" at bounding box center [830, 70] width 56 height 14
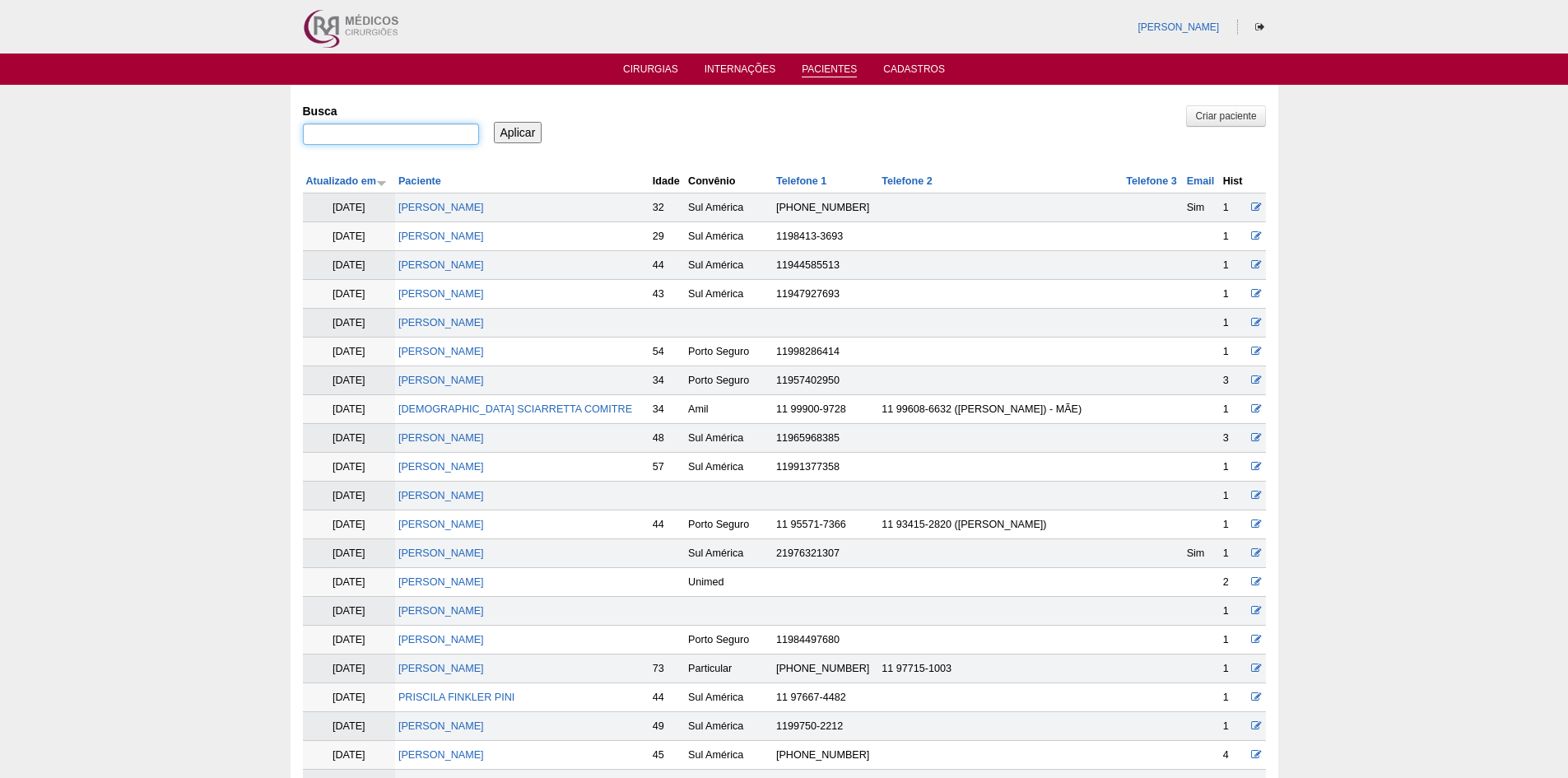
click at [374, 138] on input "Busca" at bounding box center [390, 133] width 176 height 21
paste input "Elizabeth Souto"
type input ""Elizabeth Souto""
click at [512, 133] on input "Aplicar" at bounding box center [518, 132] width 48 height 21
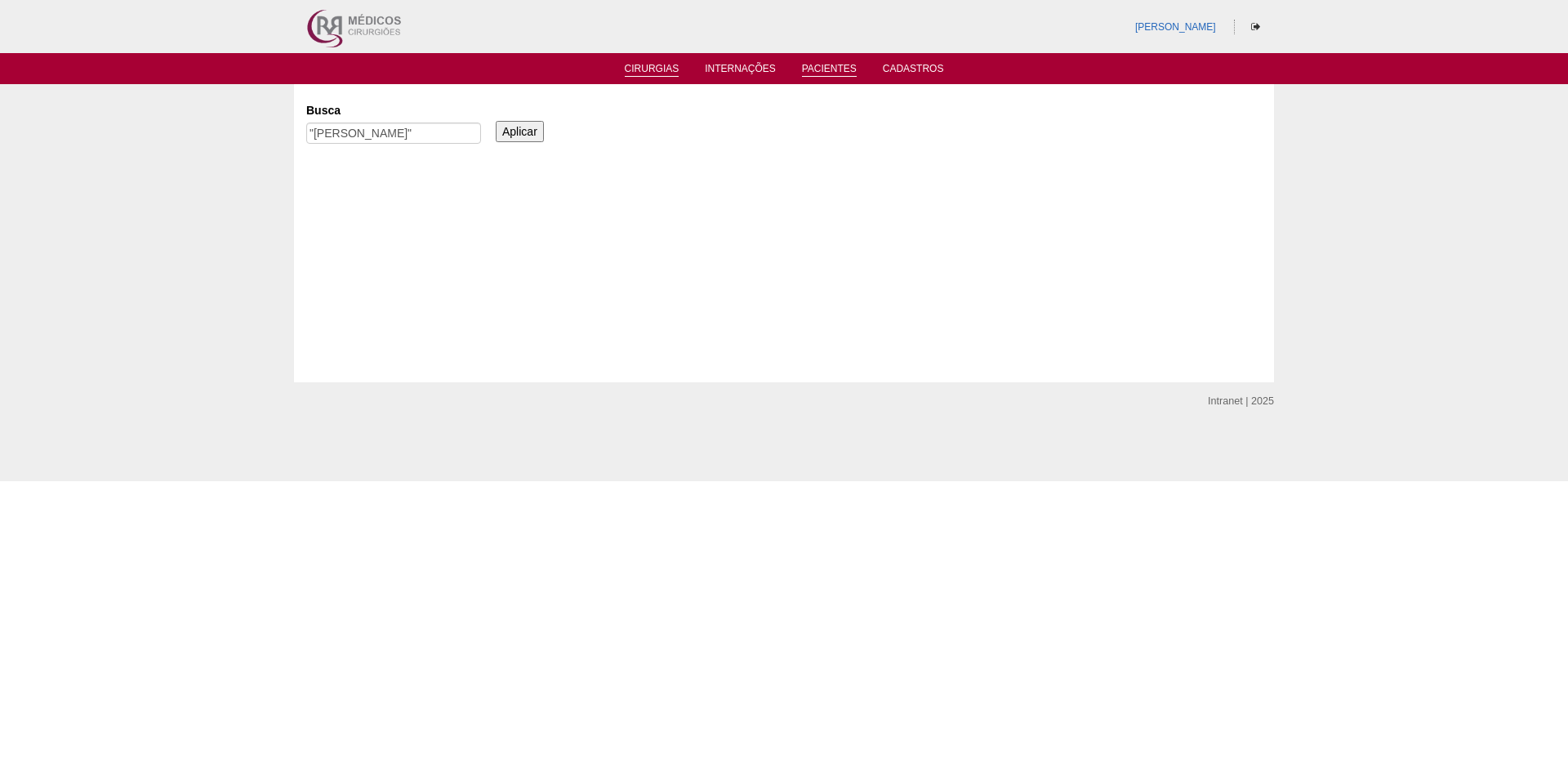
click at [649, 70] on link "Cirurgias" at bounding box center [653, 70] width 55 height 14
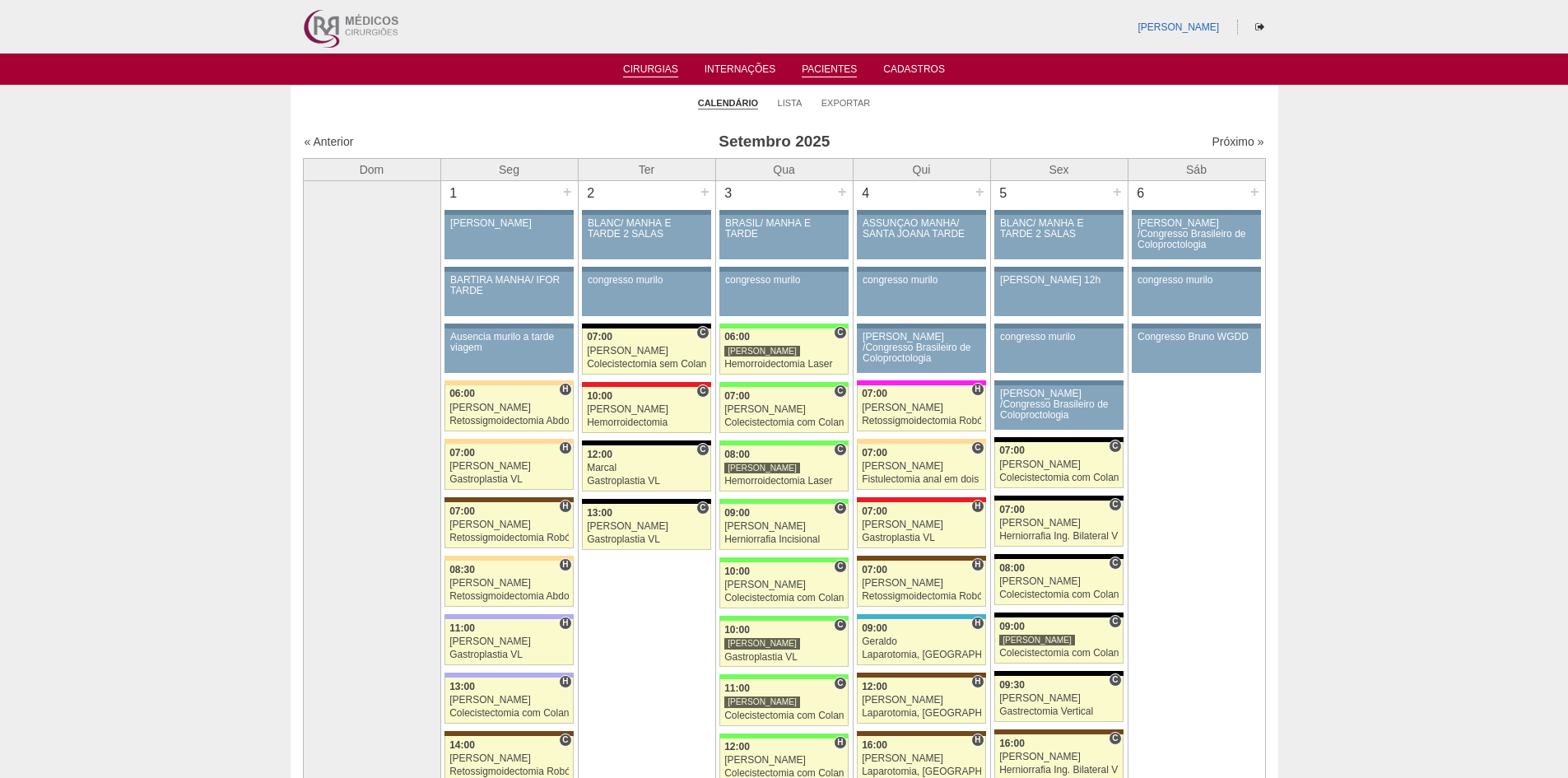
click at [825, 71] on link "Pacientes" at bounding box center [830, 70] width 56 height 14
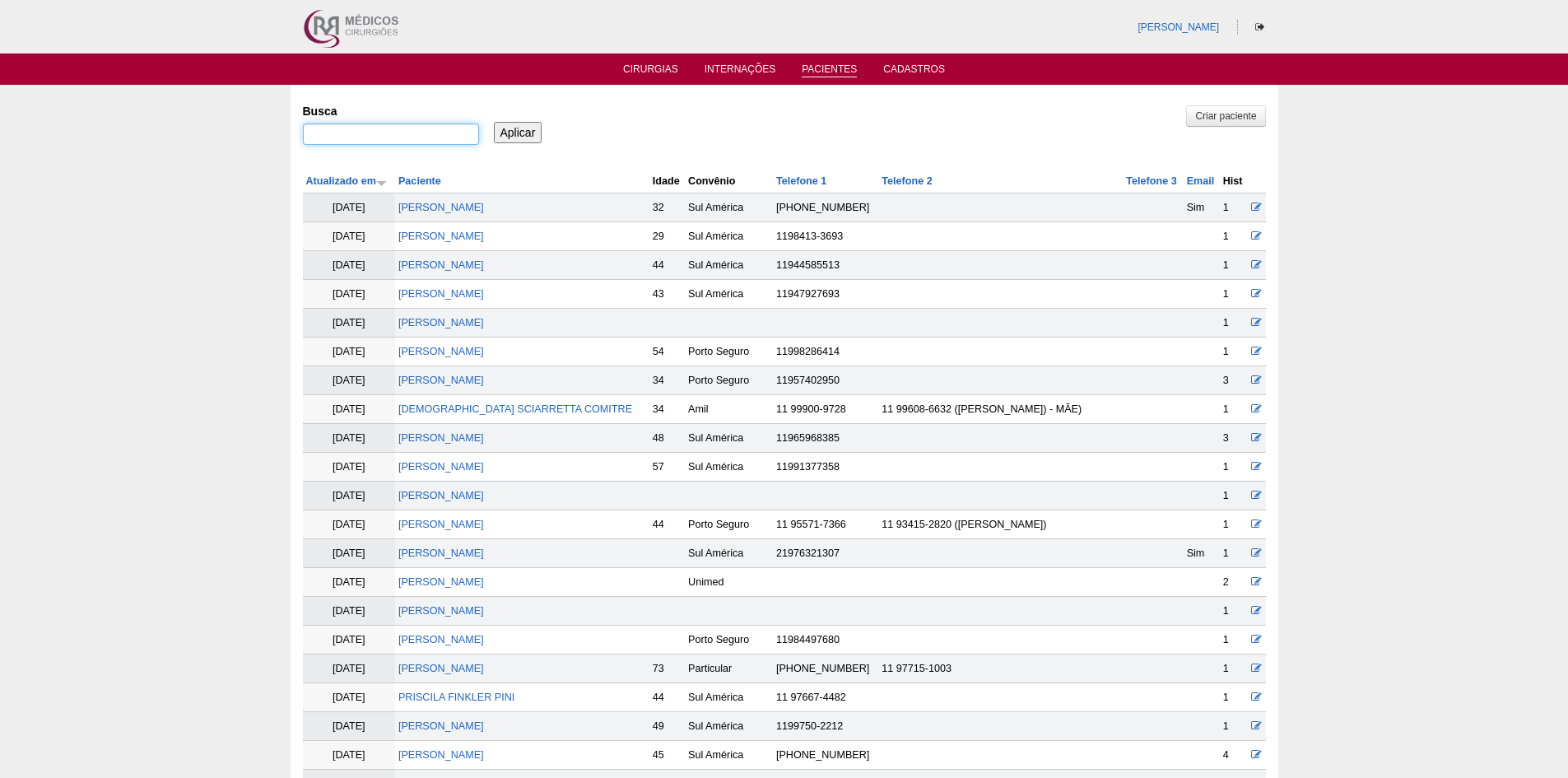
click at [322, 134] on input "Busca" at bounding box center [390, 133] width 176 height 21
paste input "[PERSON_NAME]"
type input ""[PERSON_NAME]""
click at [521, 127] on input "Aplicar" at bounding box center [518, 132] width 48 height 21
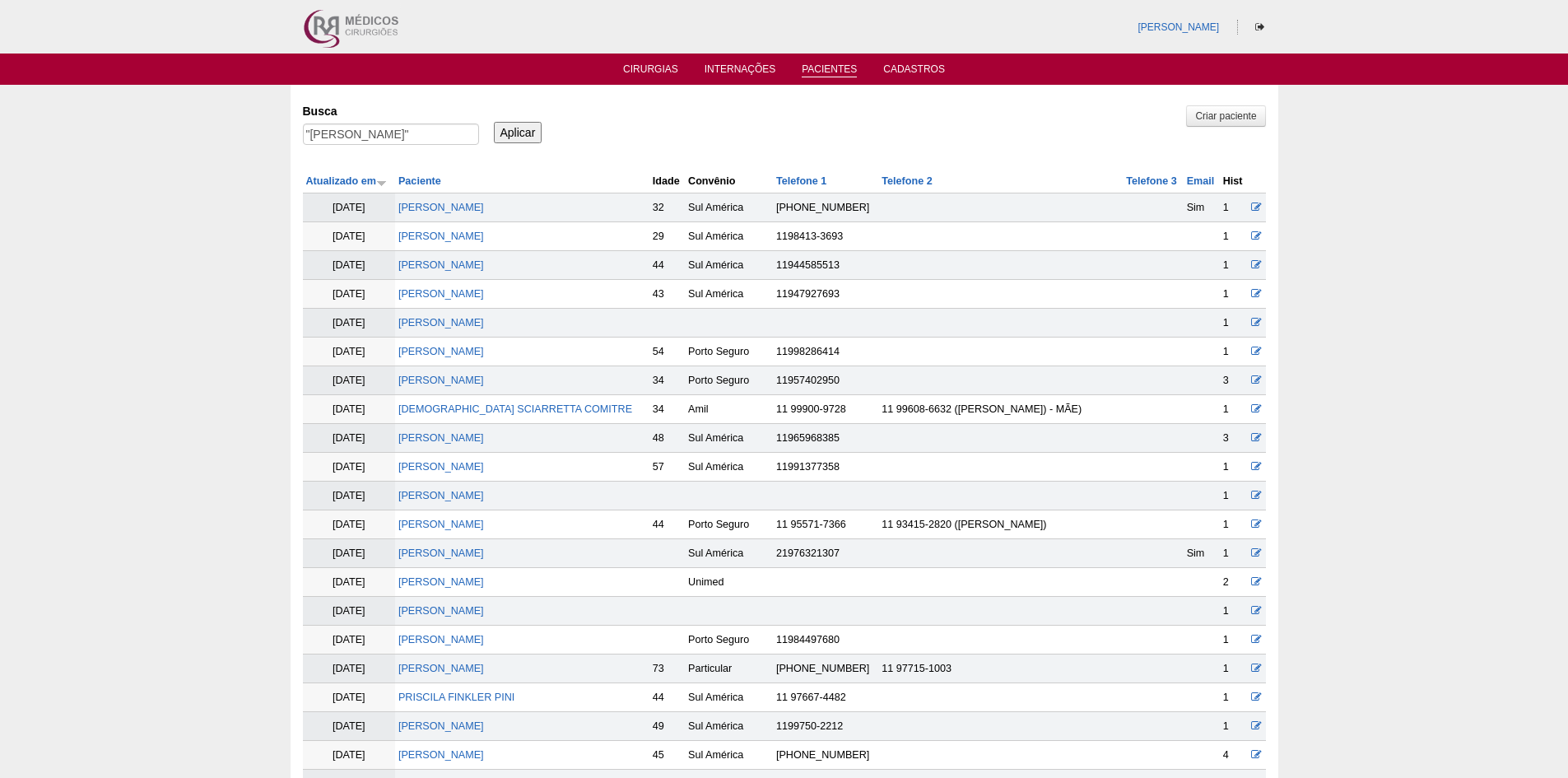
scroll to position [0, 0]
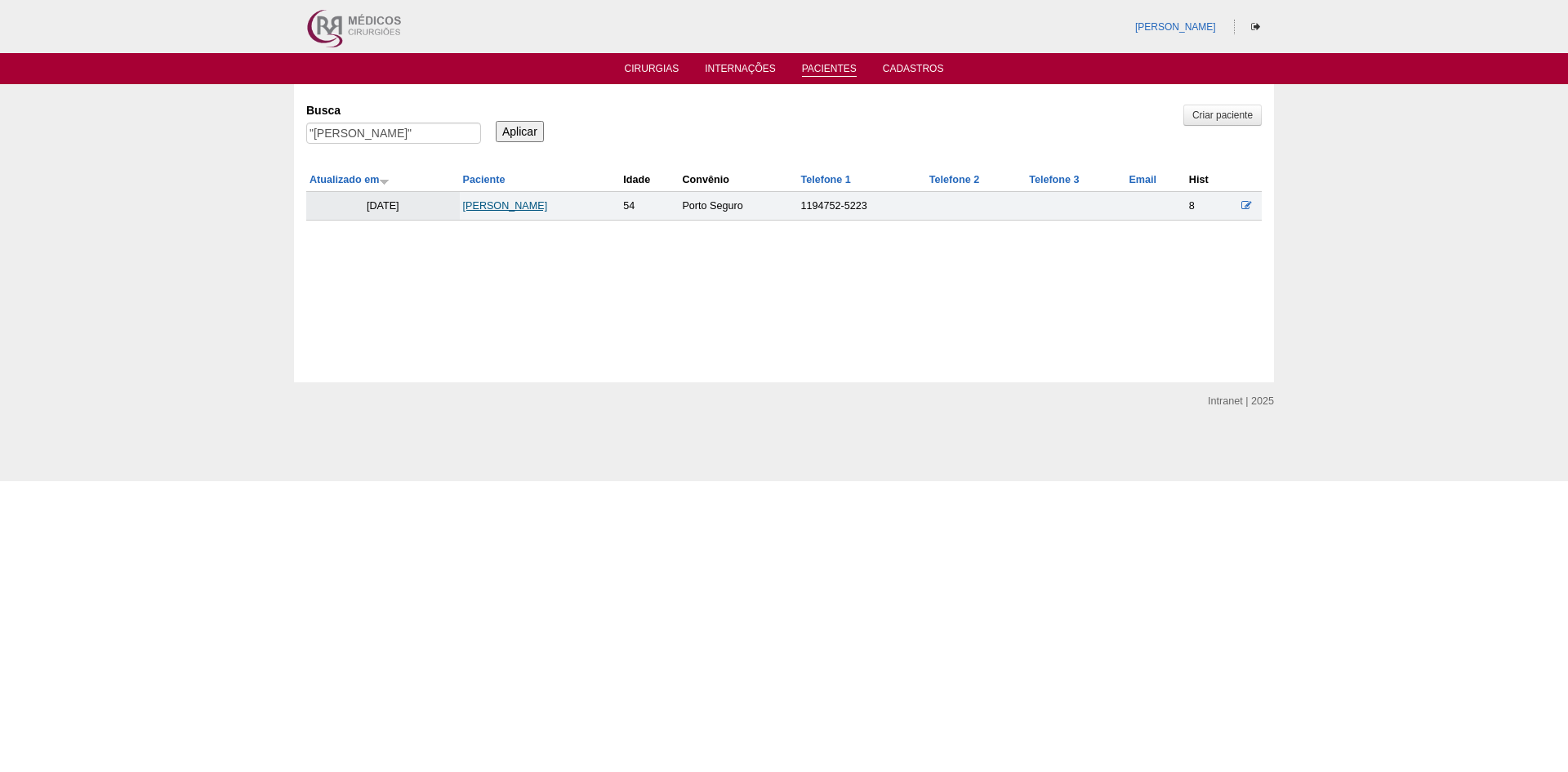
click at [516, 207] on link "[PERSON_NAME]" at bounding box center [506, 206] width 85 height 11
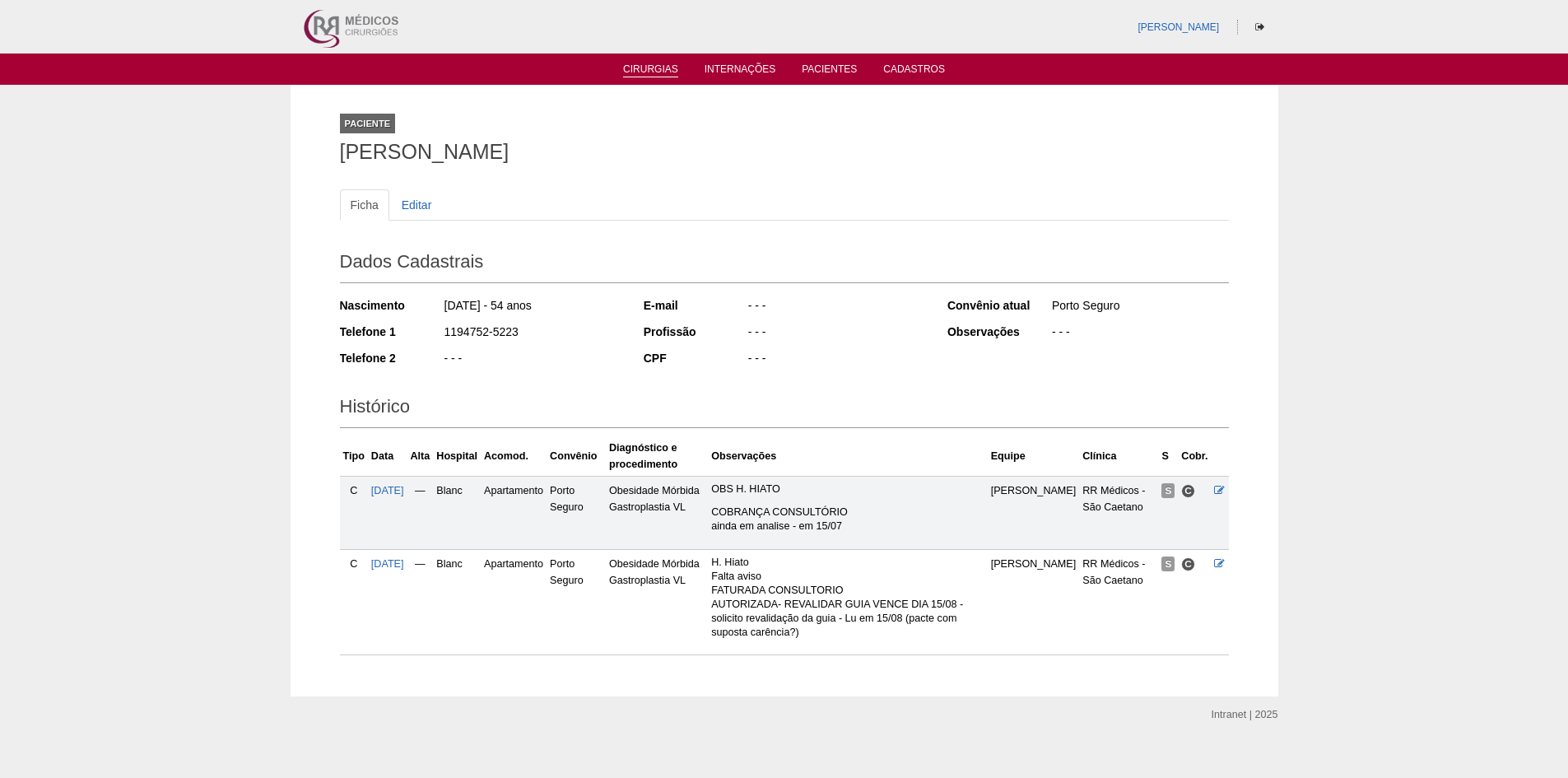
click at [650, 68] on link "Cirurgias" at bounding box center [651, 70] width 56 height 14
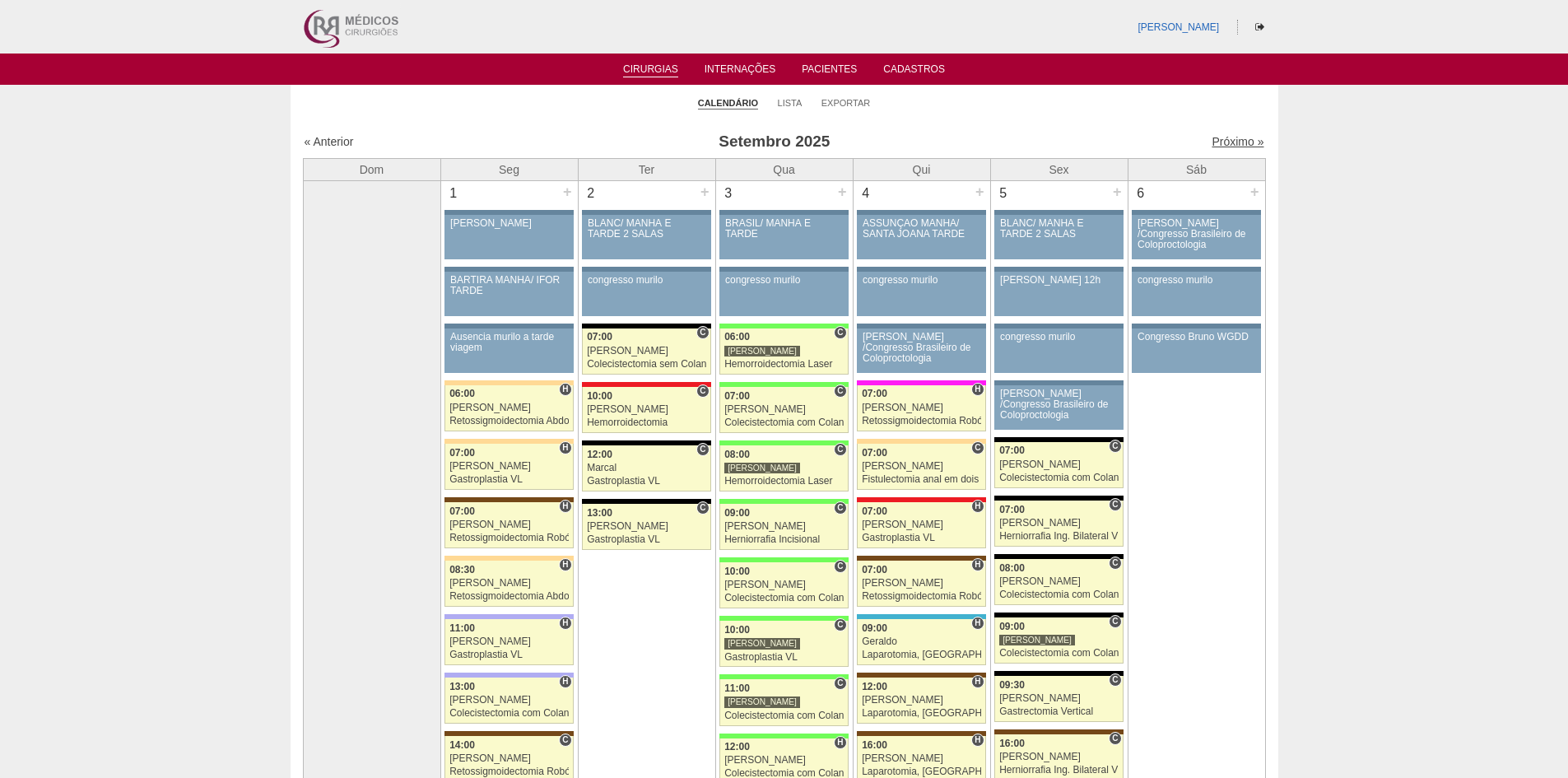
click at [1219, 141] on link "Próximo »" at bounding box center [1238, 142] width 52 height 13
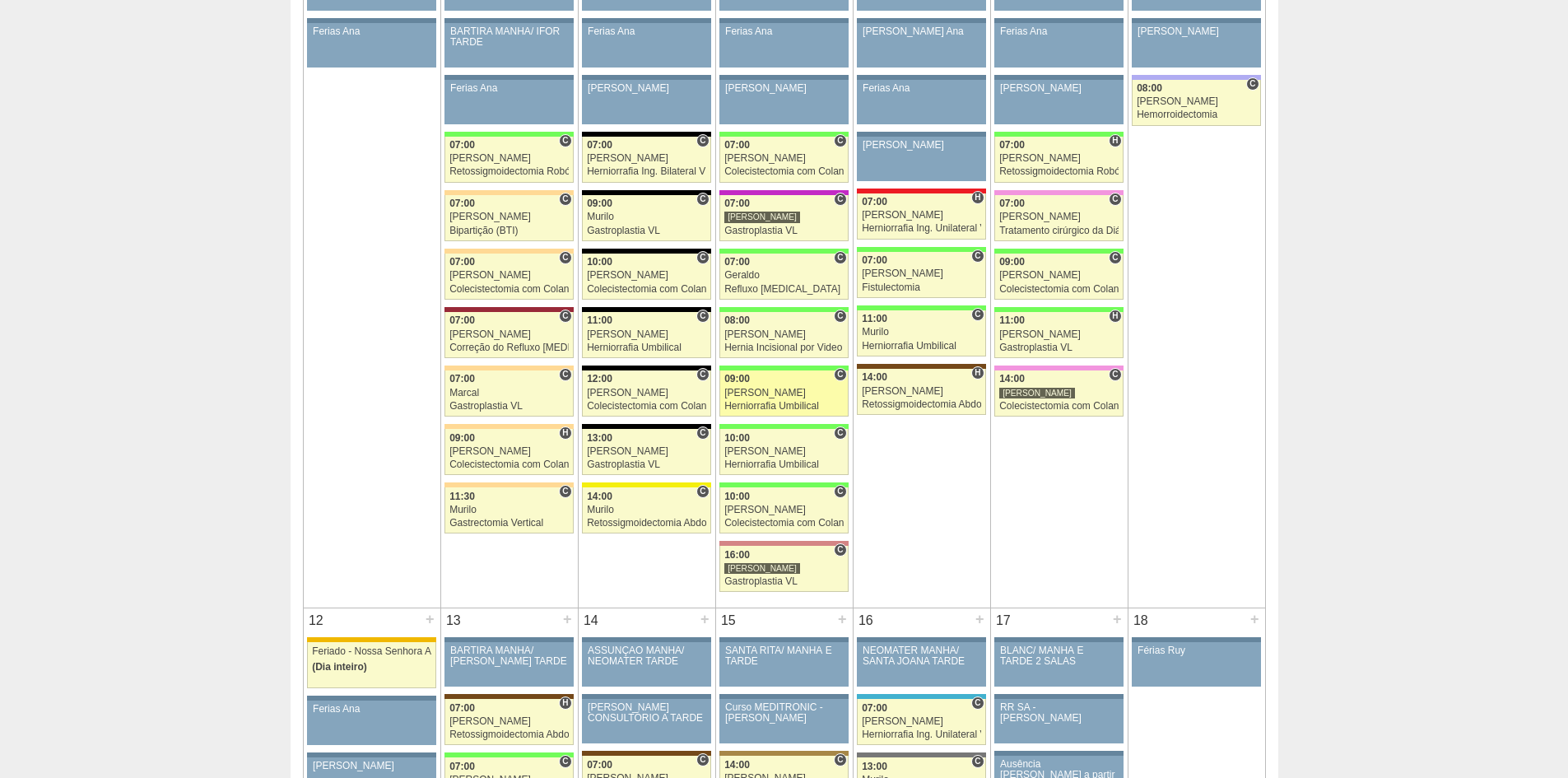
scroll to position [1235, 0]
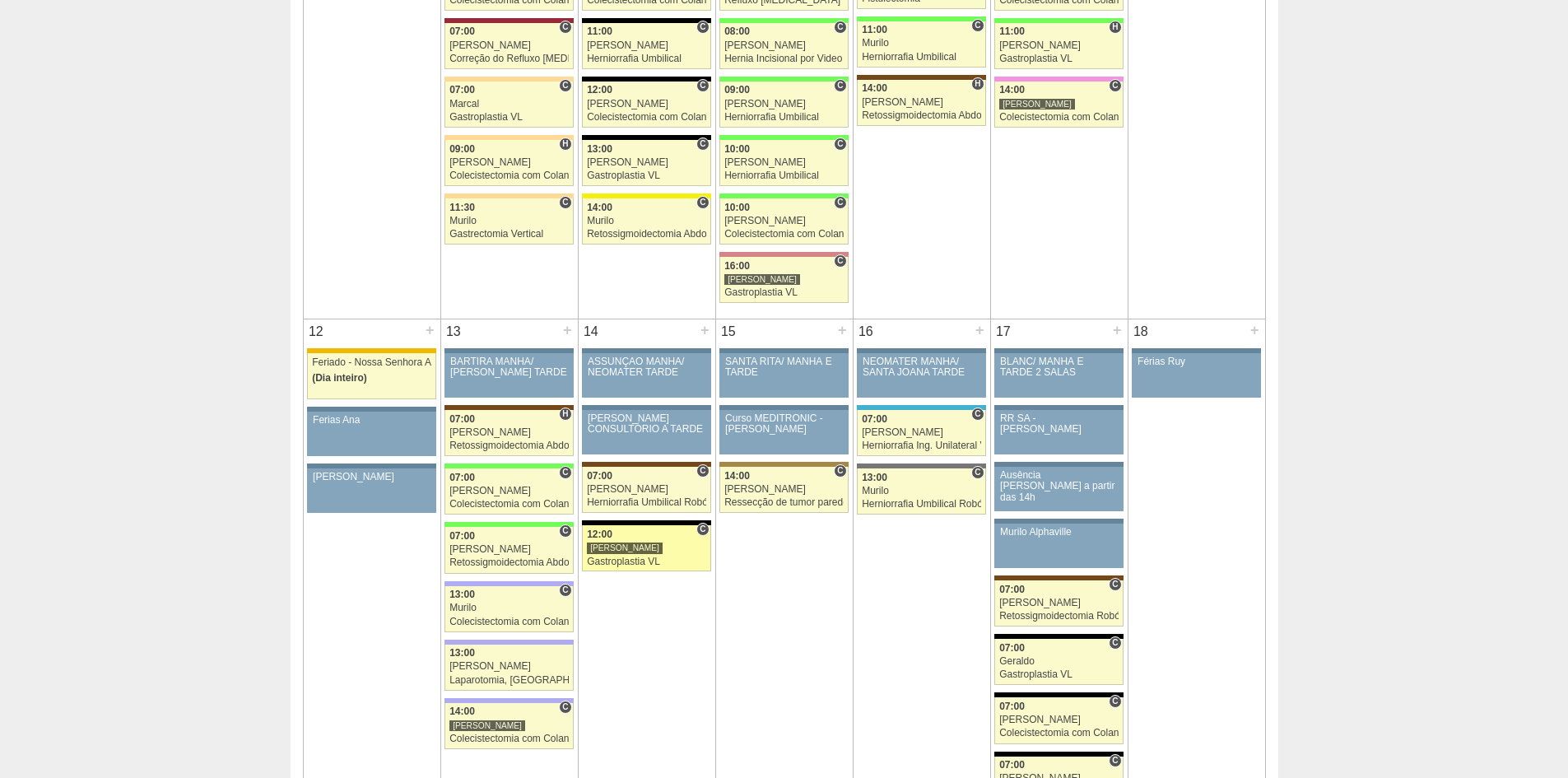
click at [611, 563] on div "Gastroplastia VL" at bounding box center [646, 562] width 119 height 11
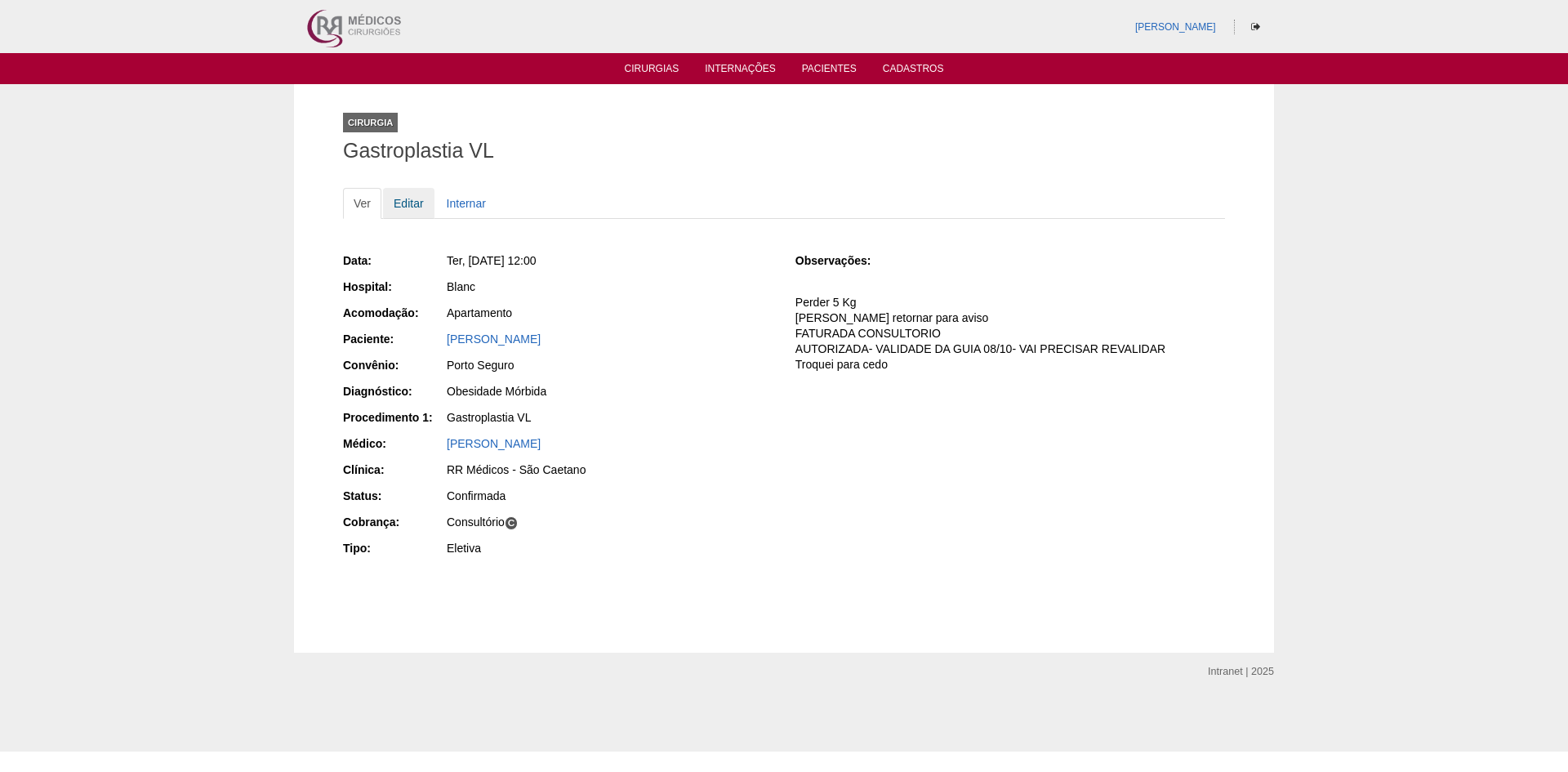
click at [413, 205] on link "Editar" at bounding box center [409, 204] width 51 height 31
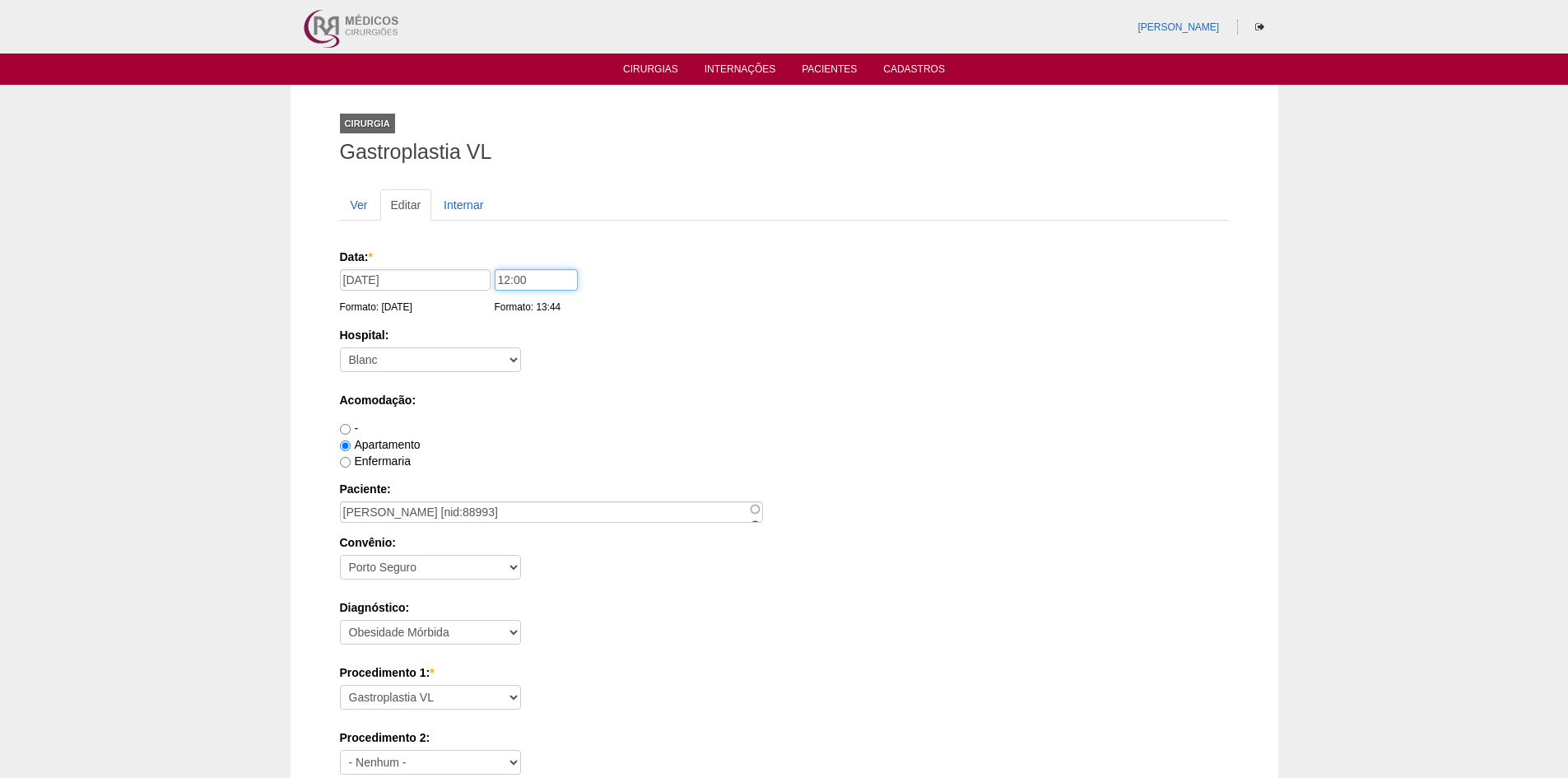
click at [506, 279] on input "12:00" at bounding box center [537, 279] width 83 height 21
type input "06:00"
click at [364, 278] on input "[DATE]" at bounding box center [414, 279] width 151 height 21
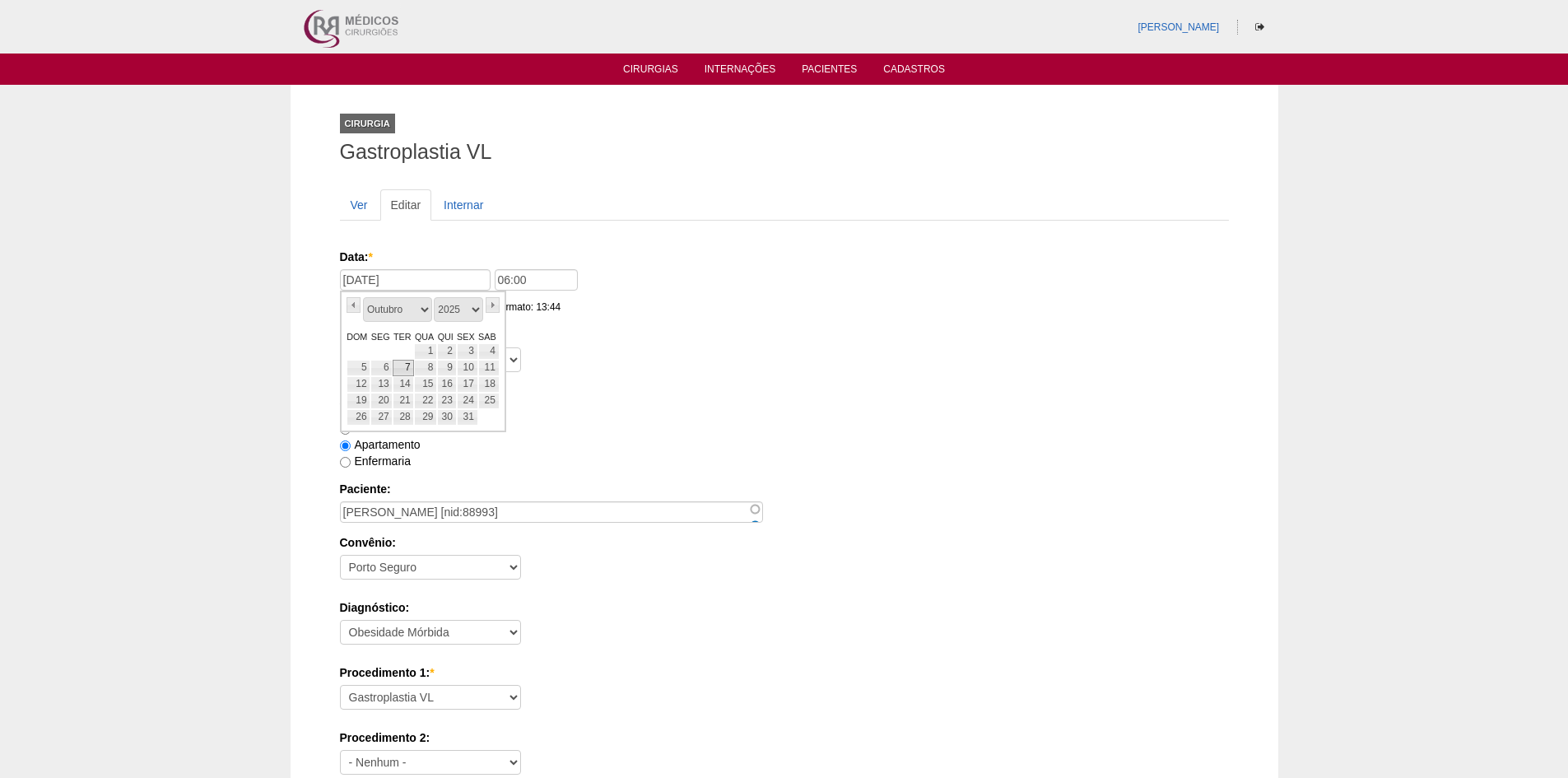
click at [403, 365] on link "7" at bounding box center [402, 368] width 21 height 17
type input "07/10/2025"
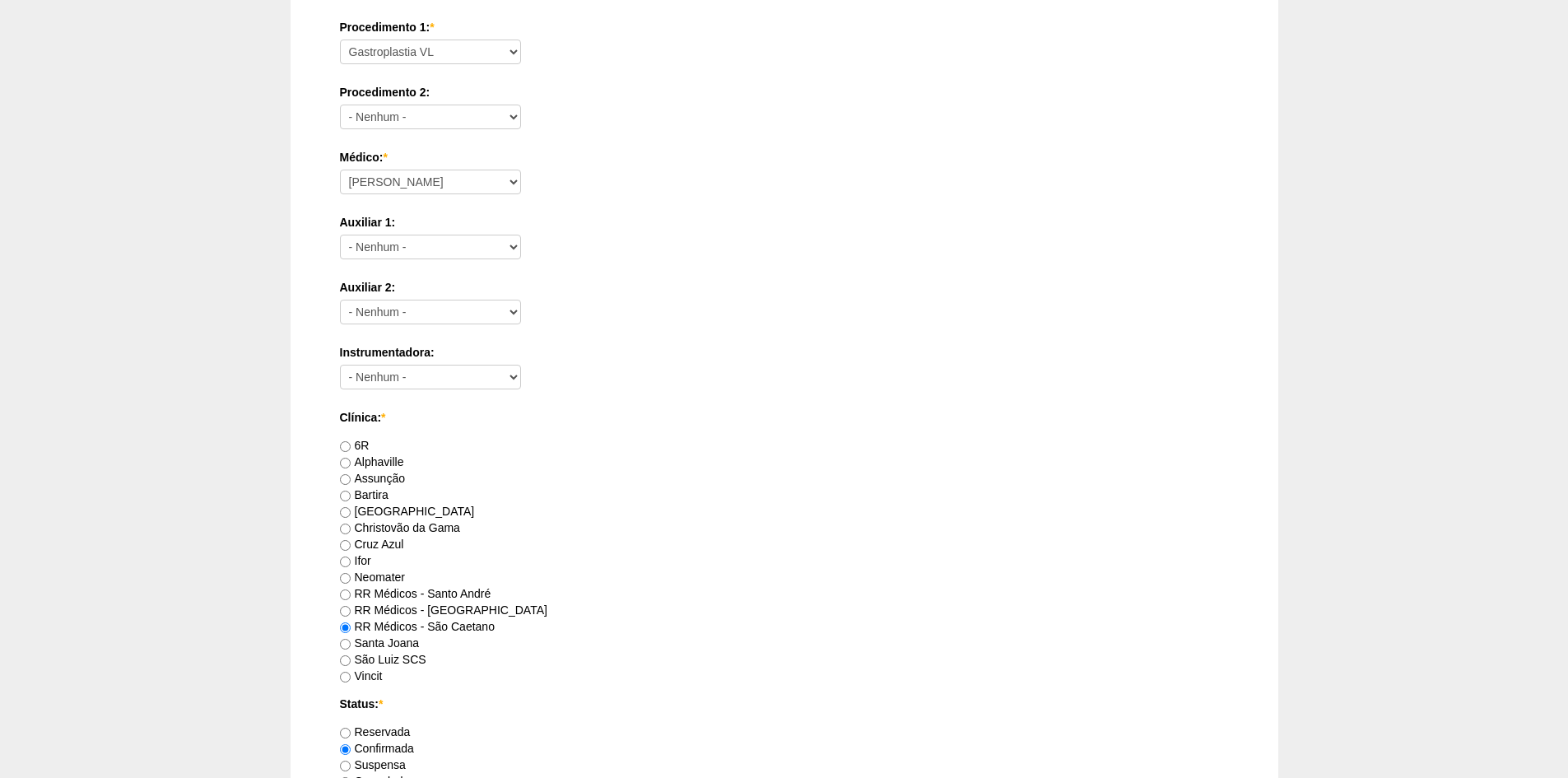
scroll to position [741, 0]
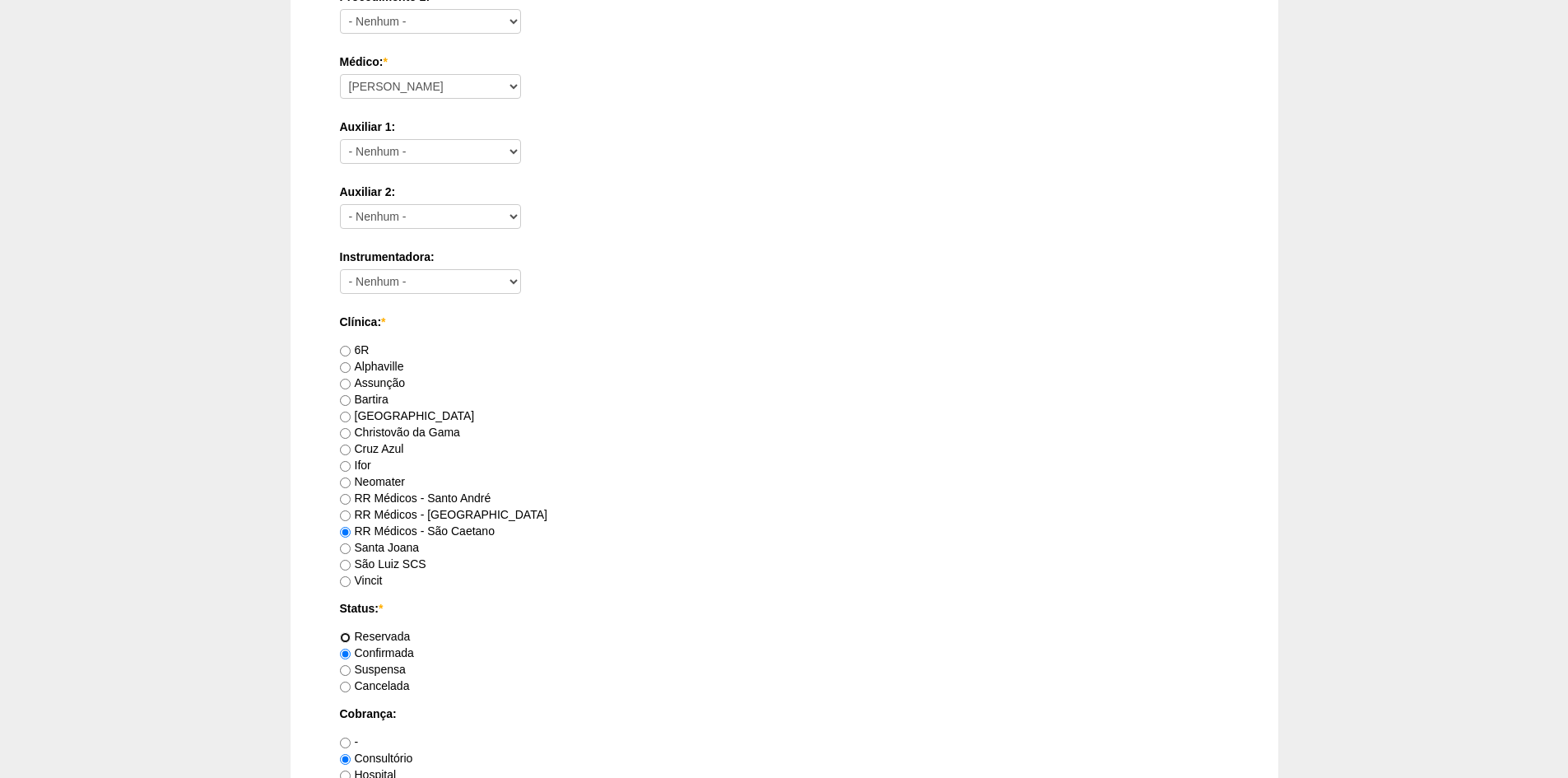
click at [346, 636] on input "Reservada" at bounding box center [345, 637] width 11 height 11
radio input "true"
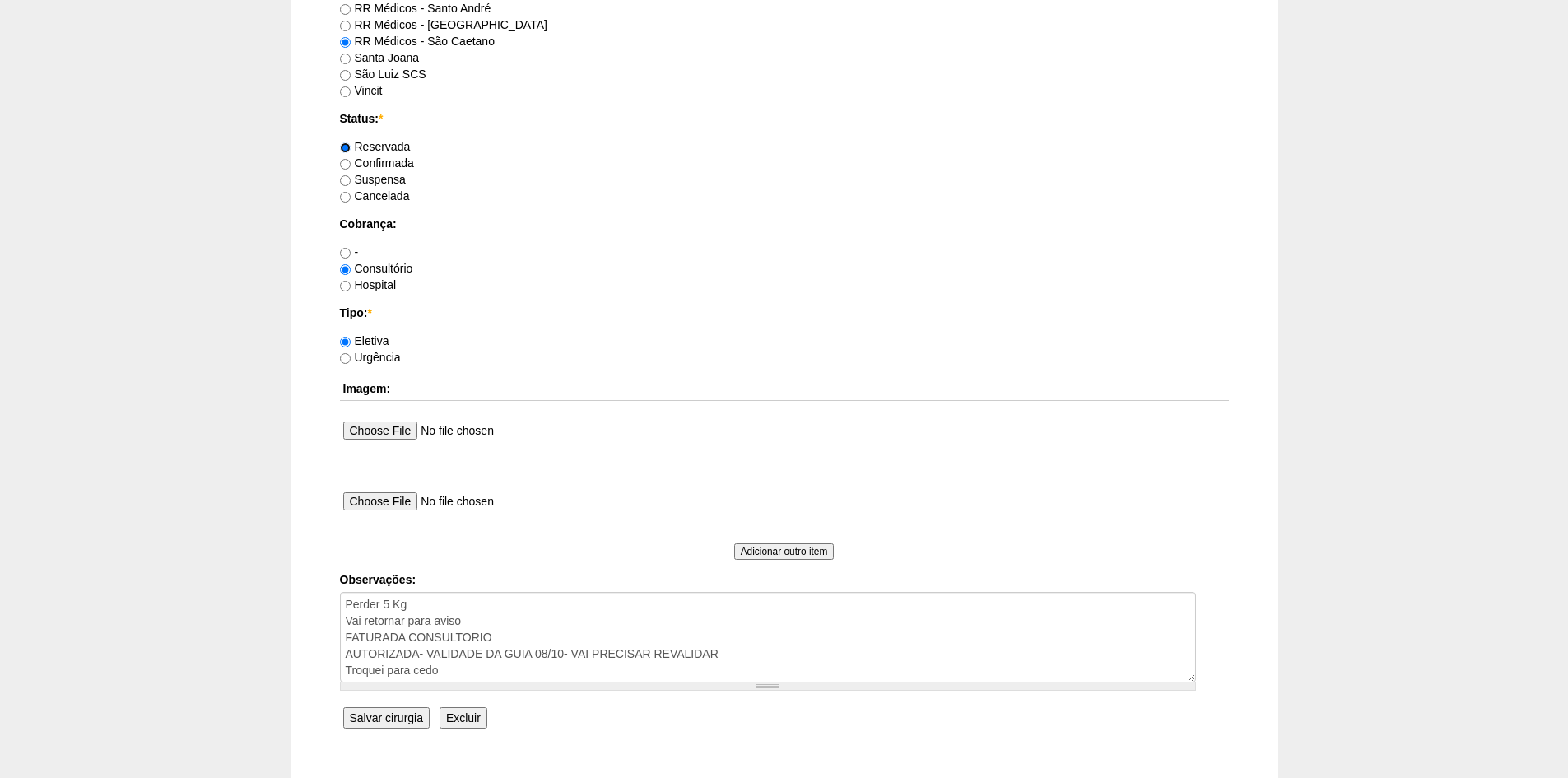
scroll to position [1235, 0]
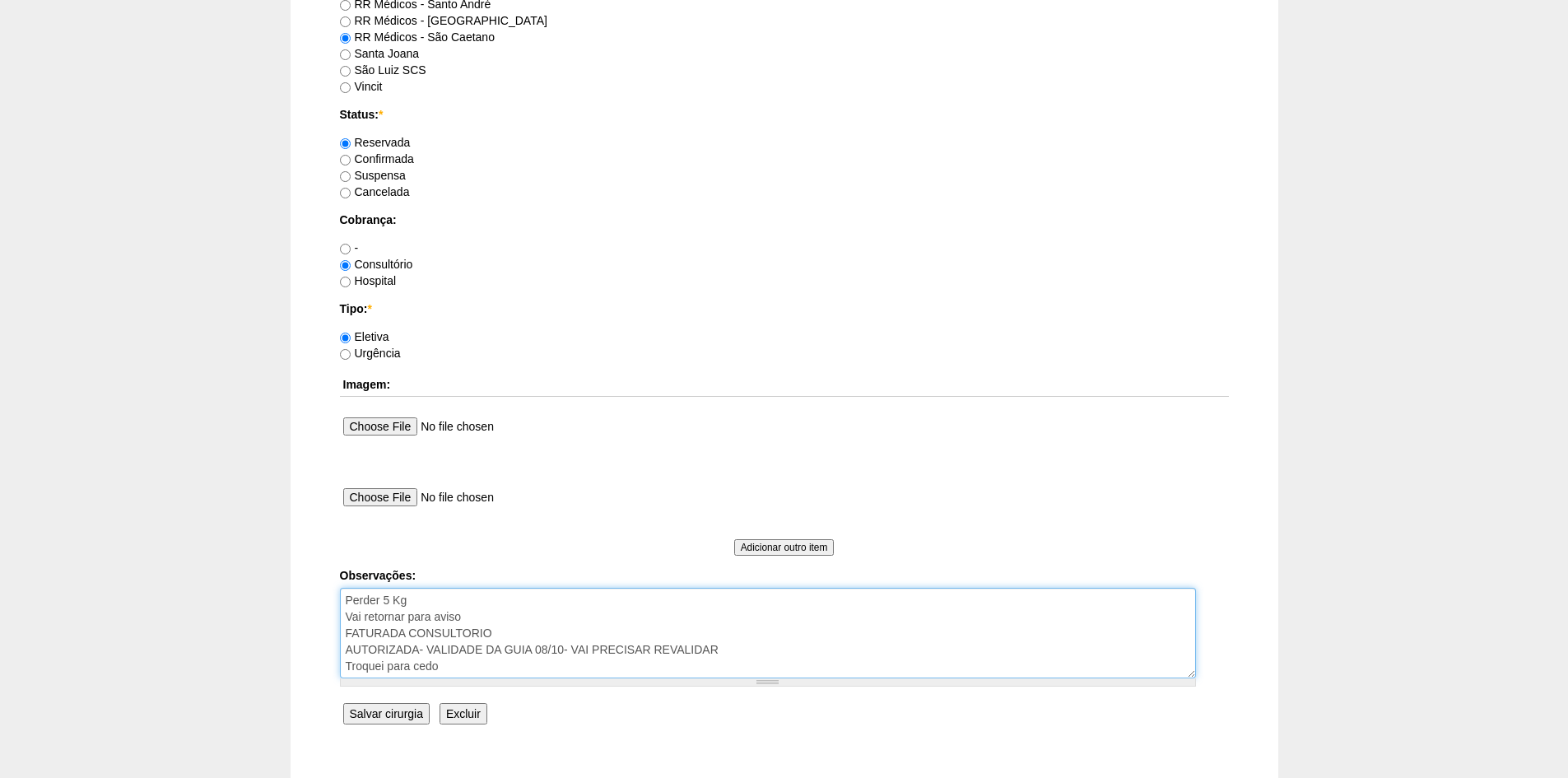
click at [461, 668] on textarea "Perder 5 Kg Vai retornar para aviso FATURADA CONSULTORIO AUTORIZADA- VALIDADE D…" at bounding box center [767, 633] width 856 height 91
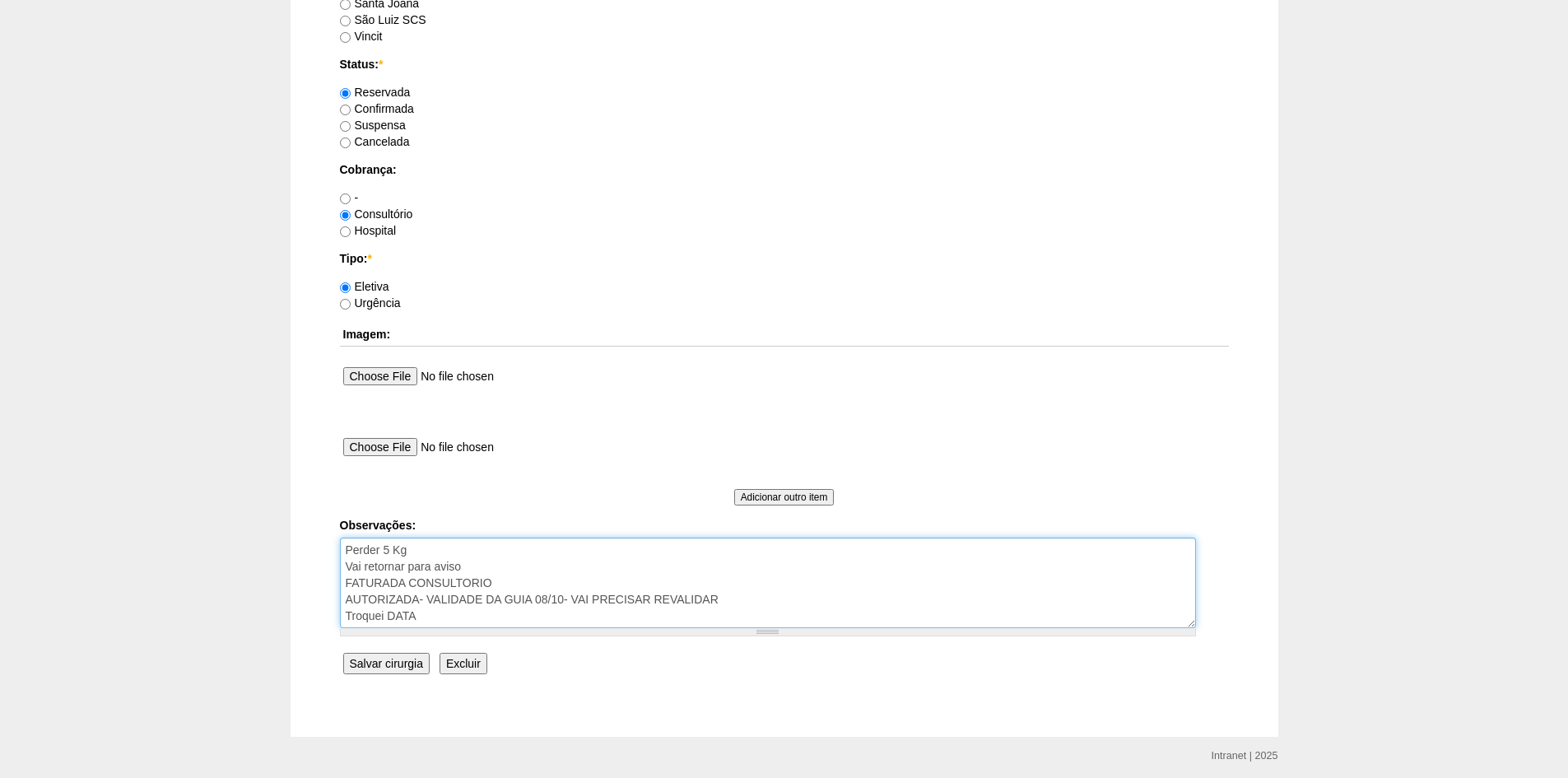
scroll to position [1343, 0]
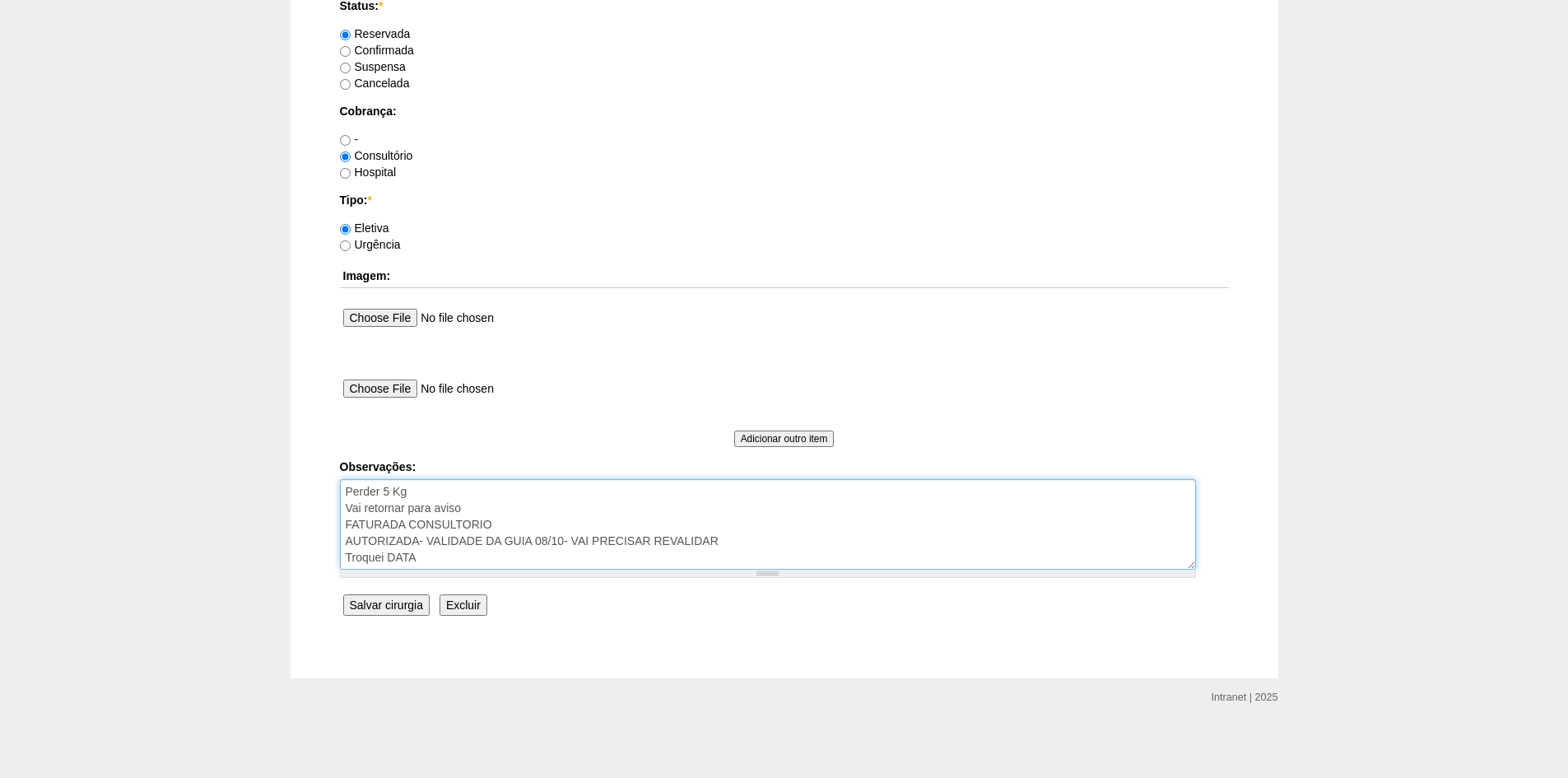
type textarea "Perder 5 Kg Vai retornar para aviso FATURADA CONSULTORIO AUTORIZADA- VALIDADE D…"
click at [385, 604] on input "Salvar cirurgia" at bounding box center [386, 604] width 86 height 21
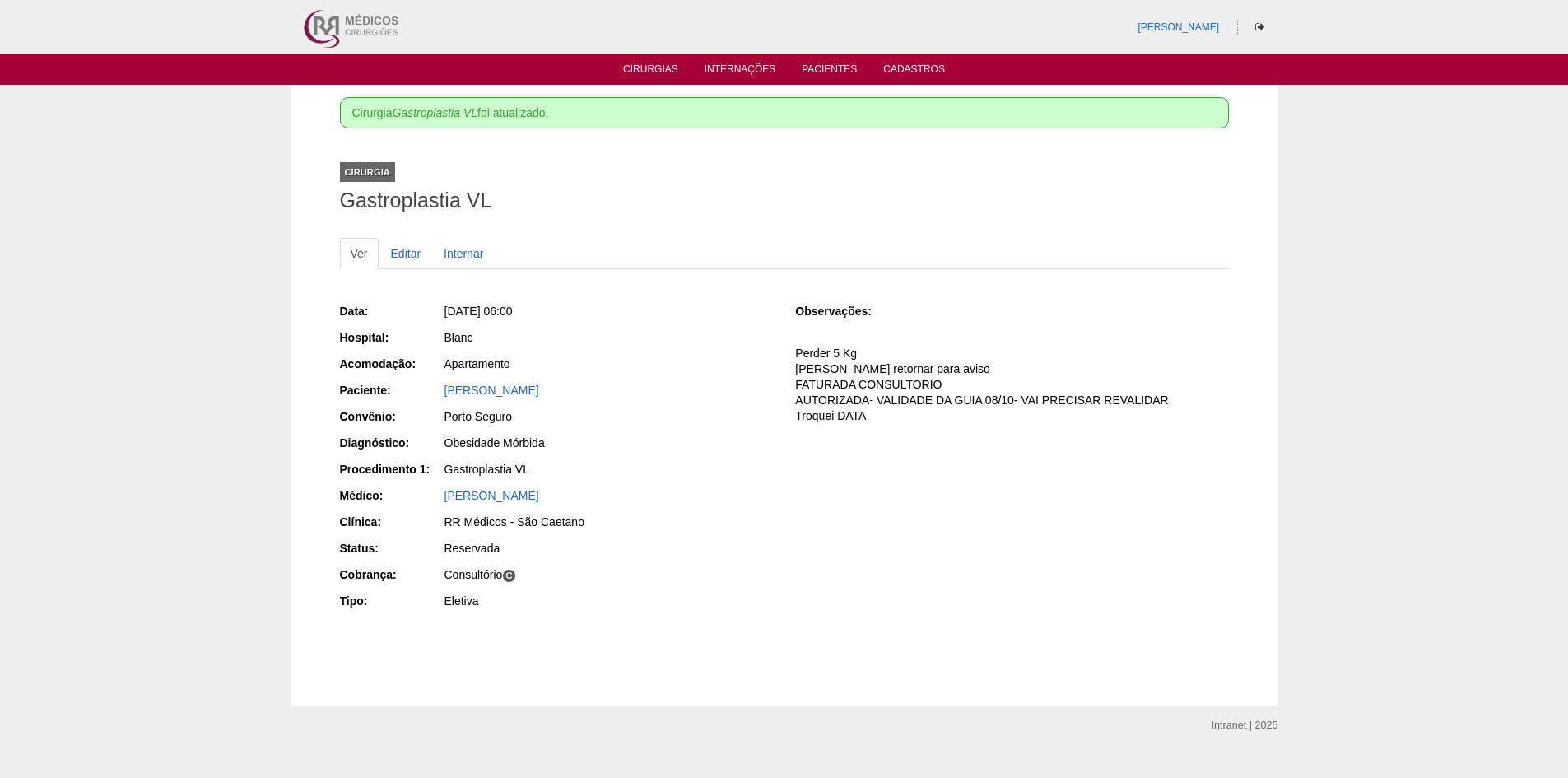
click at [650, 66] on link "Cirurgias" at bounding box center [651, 70] width 56 height 14
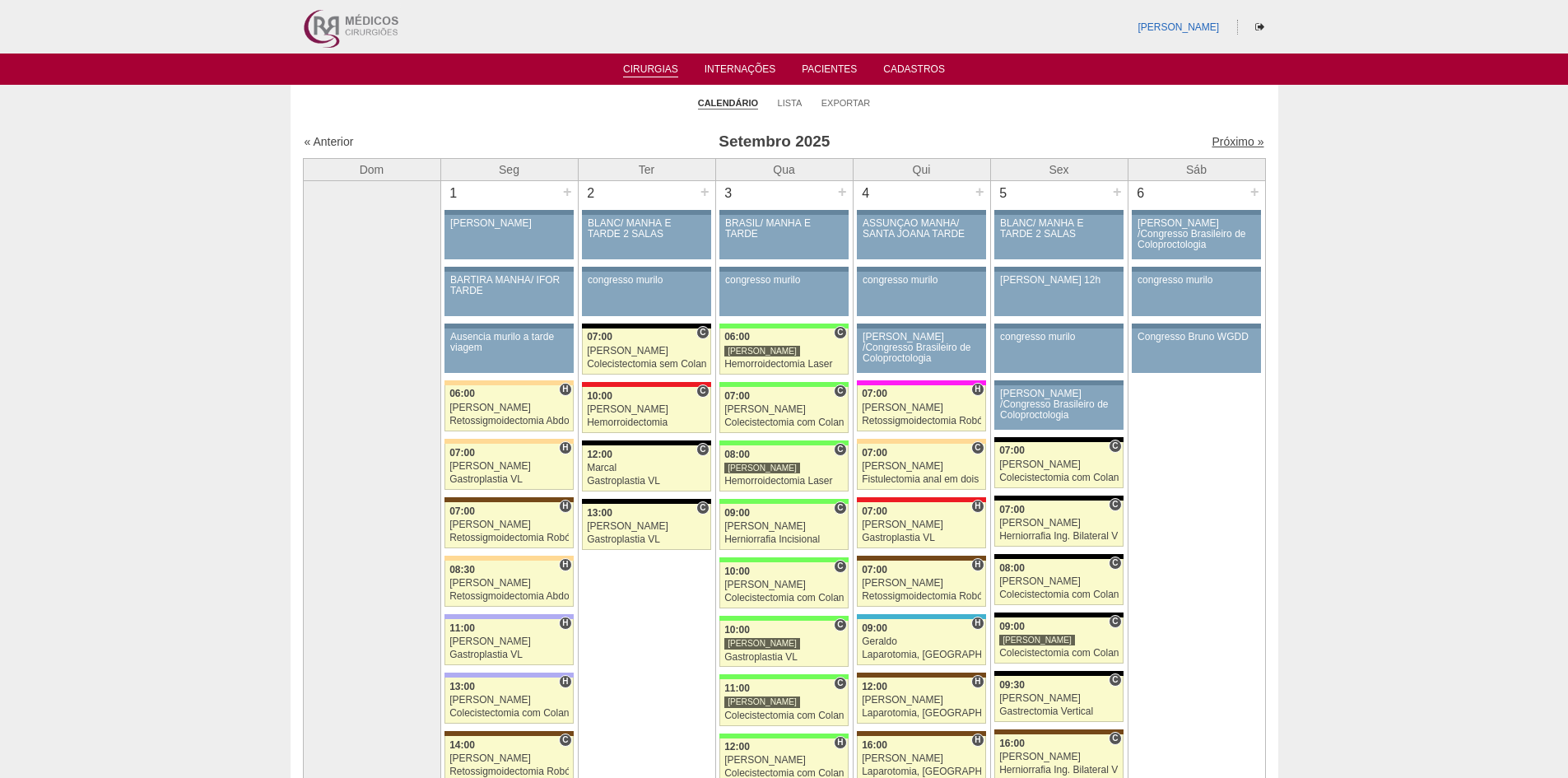
click at [1212, 144] on link "Próximo »" at bounding box center [1238, 142] width 52 height 13
